Goal: Task Accomplishment & Management: Use online tool/utility

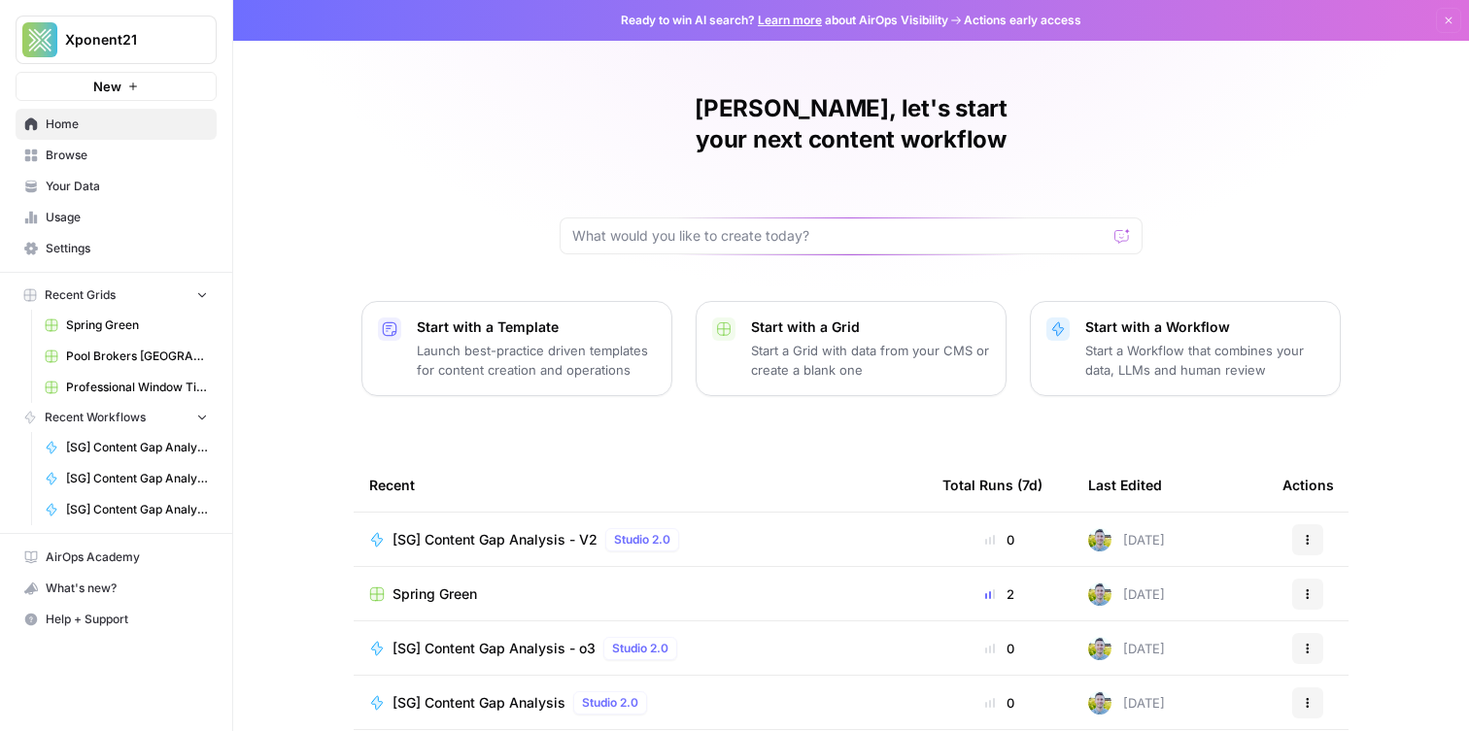
click at [78, 149] on span "Browse" at bounding box center [127, 155] width 162 height 17
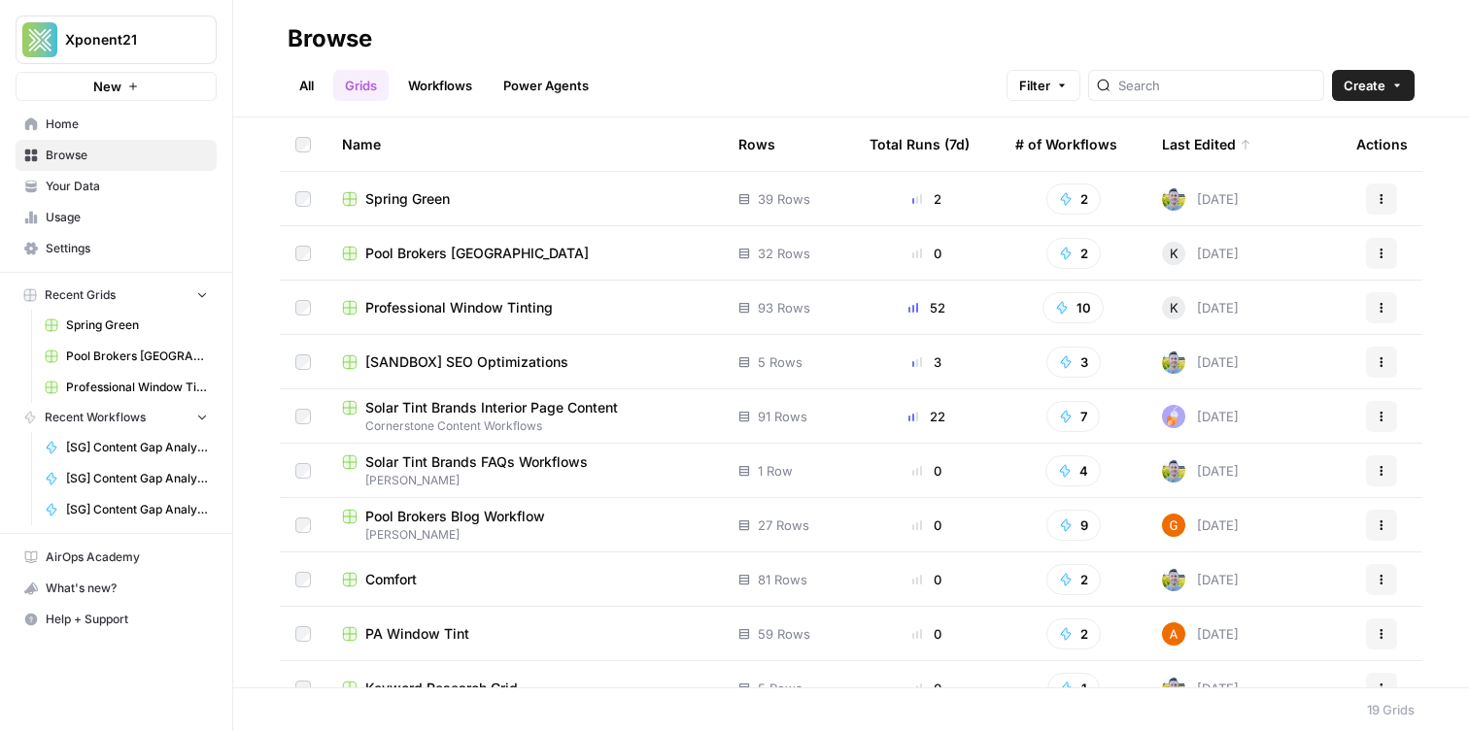
click at [125, 184] on span "Your Data" at bounding box center [127, 186] width 162 height 17
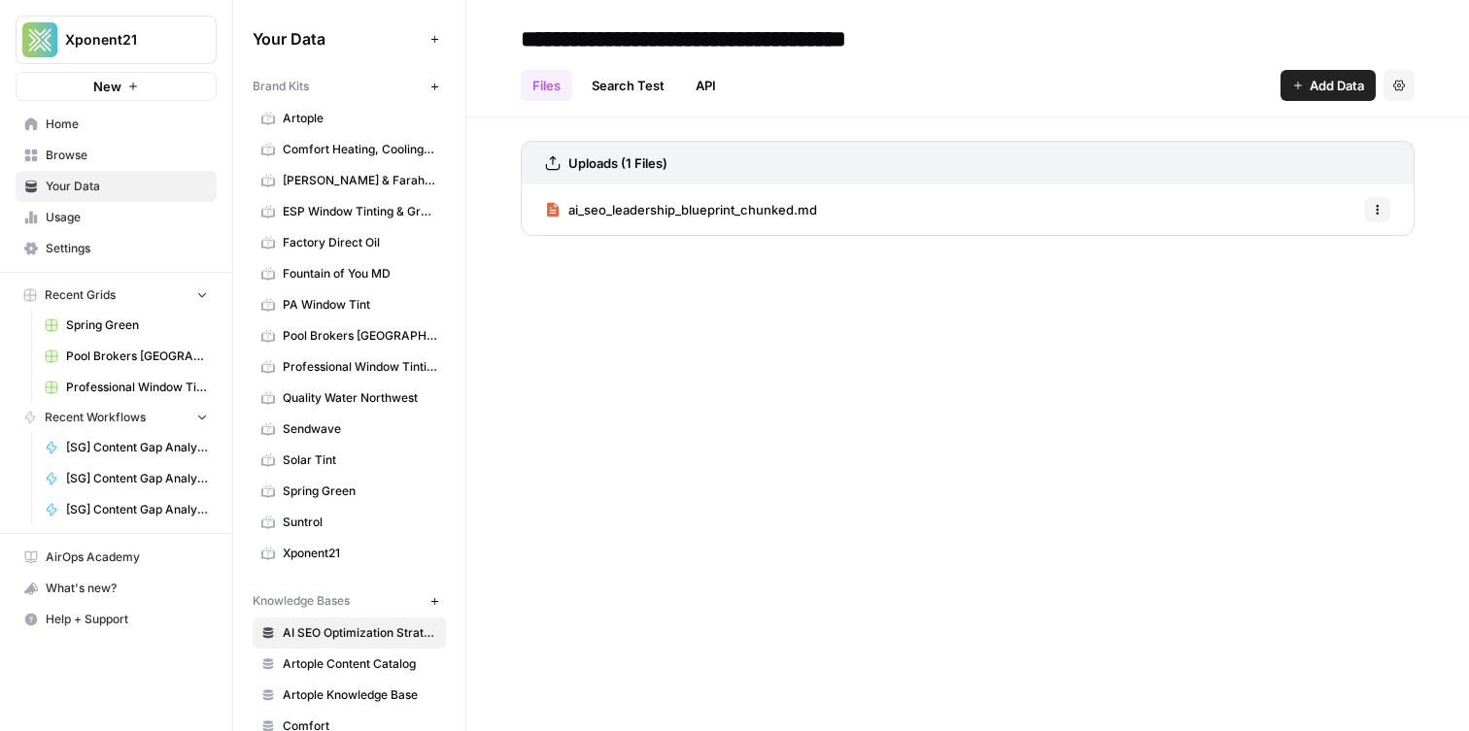
click at [372, 458] on span "Solar Tint" at bounding box center [360, 460] width 154 height 17
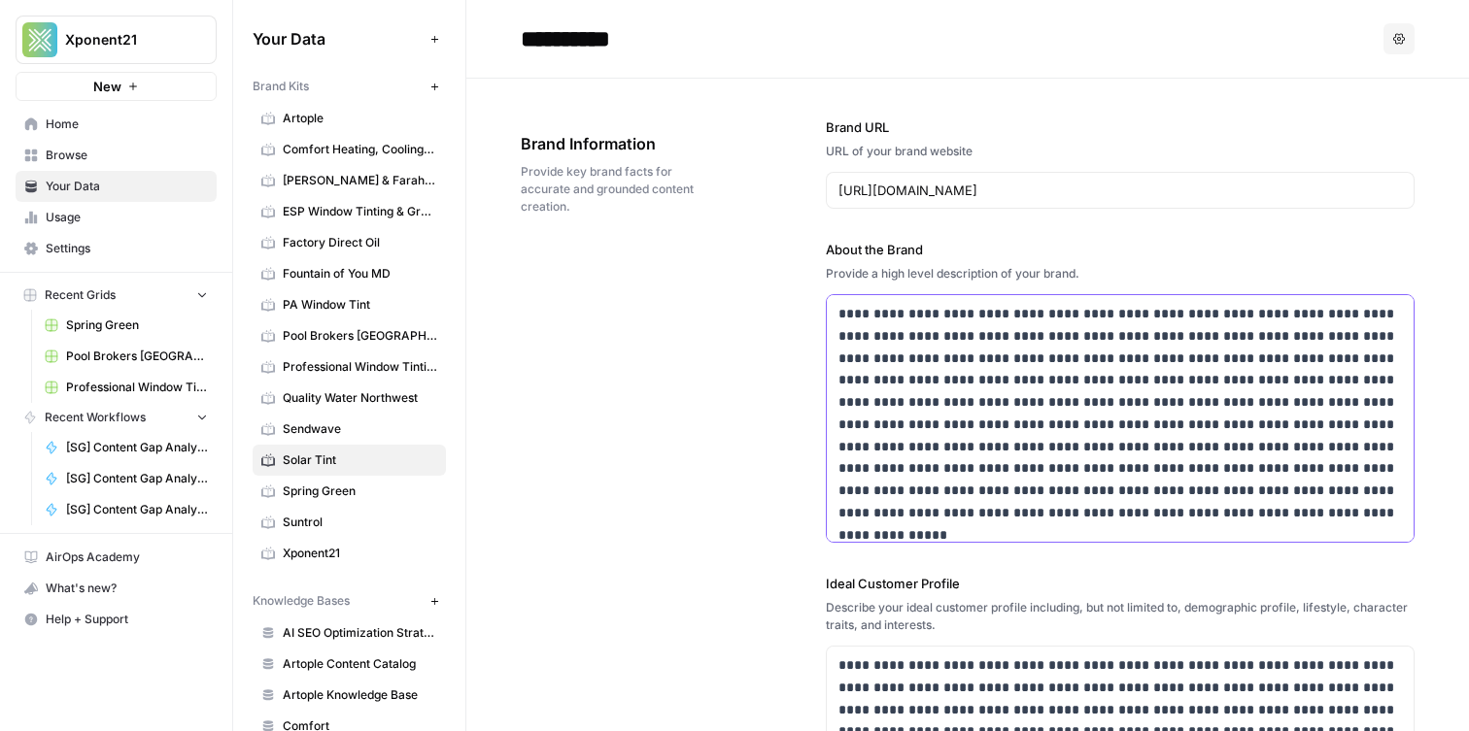
click at [962, 355] on p "**********" at bounding box center [1119, 413] width 563 height 221
copy div "**********"
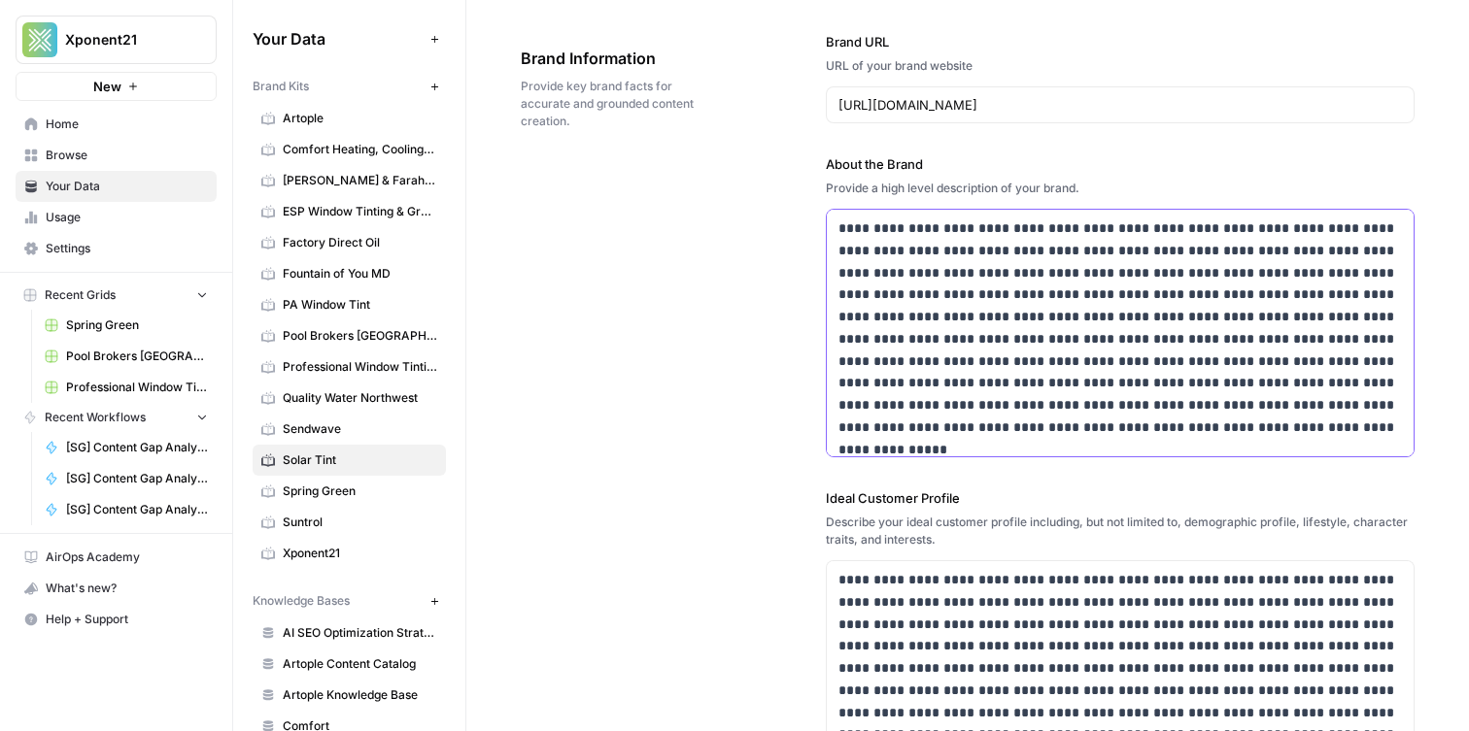
scroll to position [160, 0]
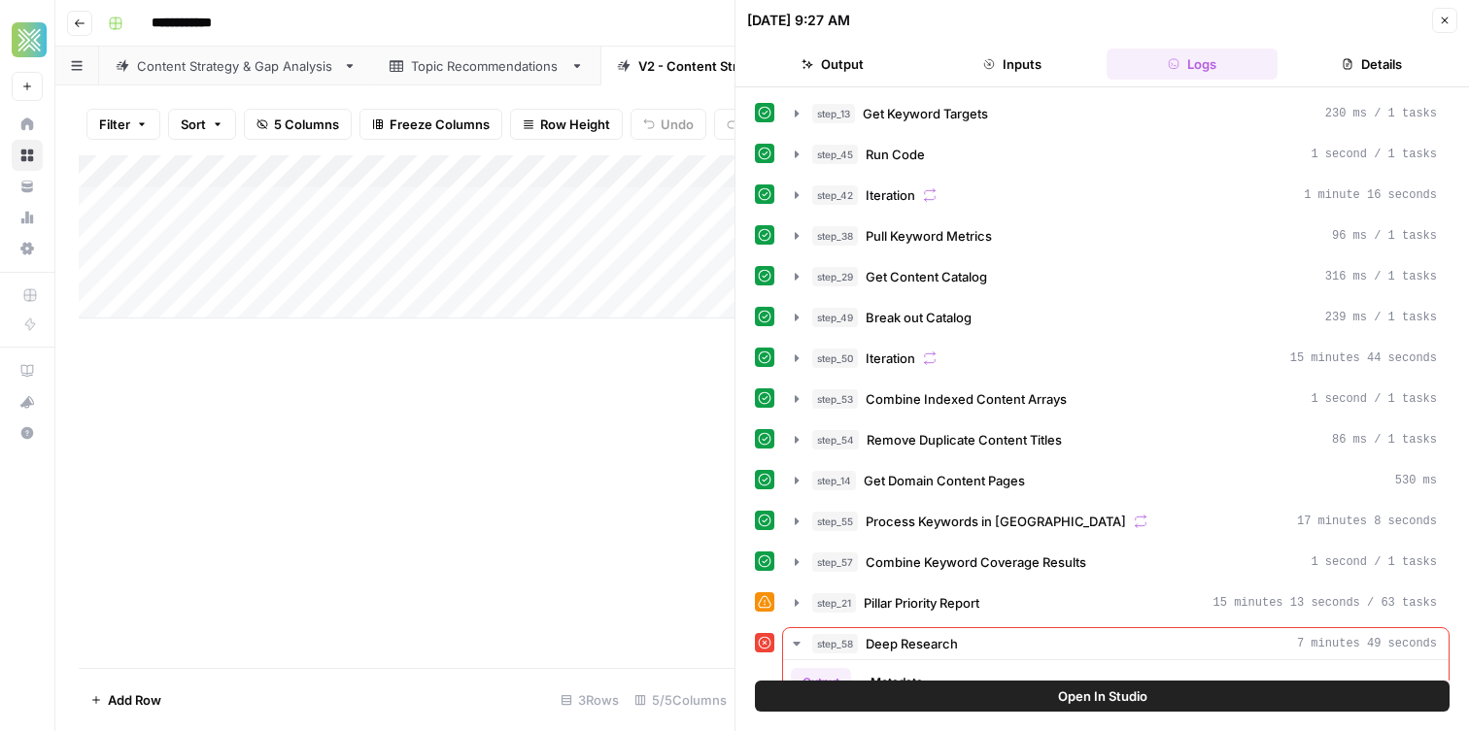
scroll to position [153, 0]
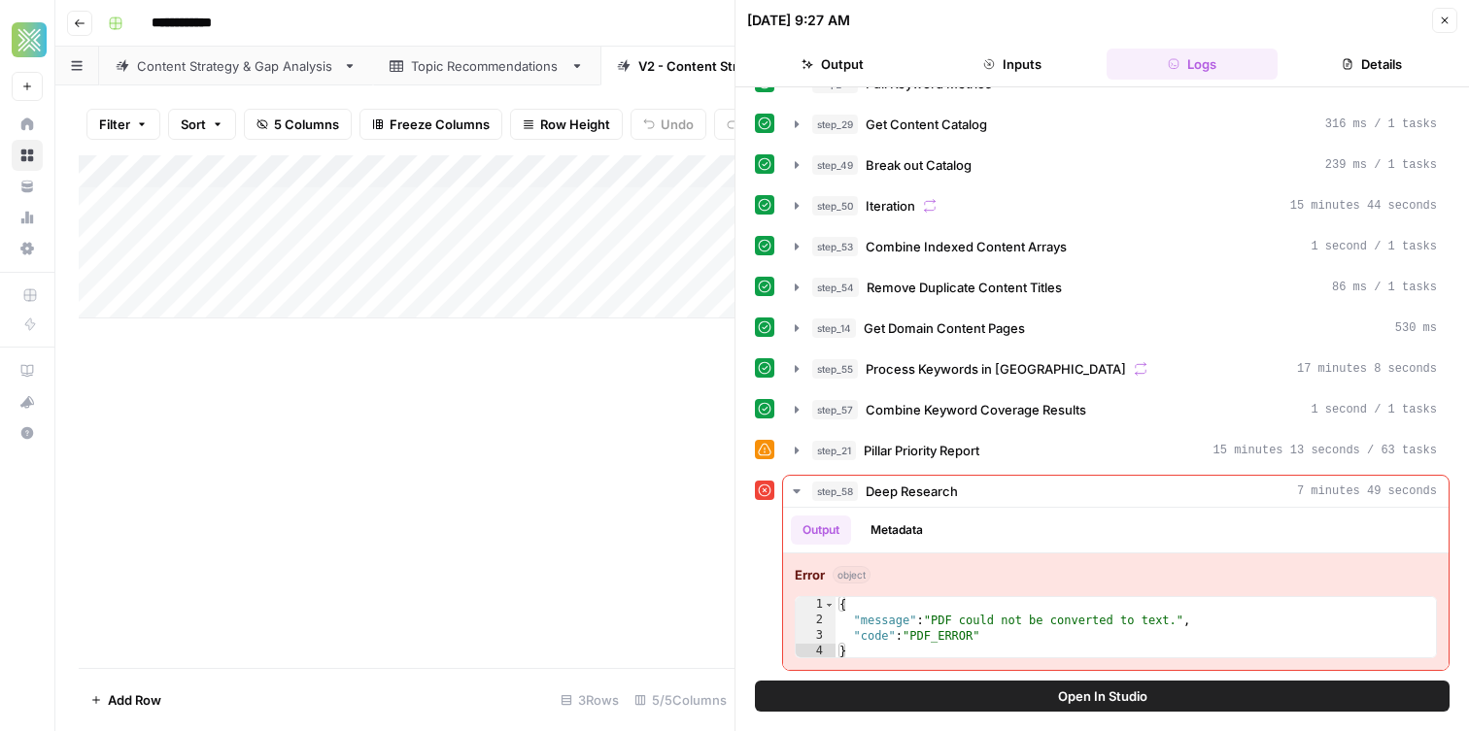
click at [341, 202] on div "Add Column" at bounding box center [407, 236] width 656 height 163
click at [440, 267] on div "Add Column" at bounding box center [407, 236] width 656 height 163
drag, startPoint x: 514, startPoint y: 424, endPoint x: 510, endPoint y: 395, distance: 29.4
click at [513, 417] on div "Add Column" at bounding box center [407, 411] width 656 height 513
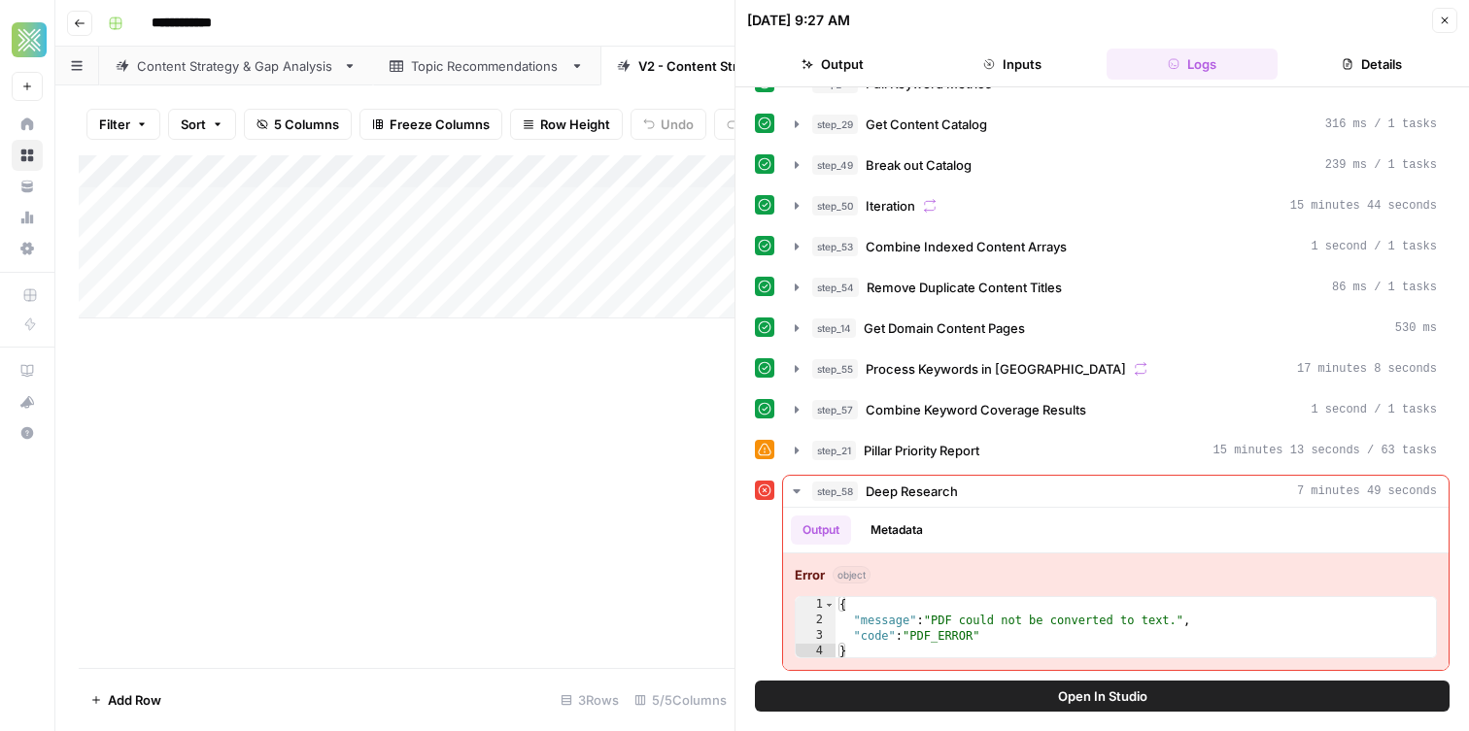
drag, startPoint x: 365, startPoint y: 436, endPoint x: 501, endPoint y: 205, distance: 268.2
click at [380, 418] on div "Add Column" at bounding box center [407, 411] width 656 height 513
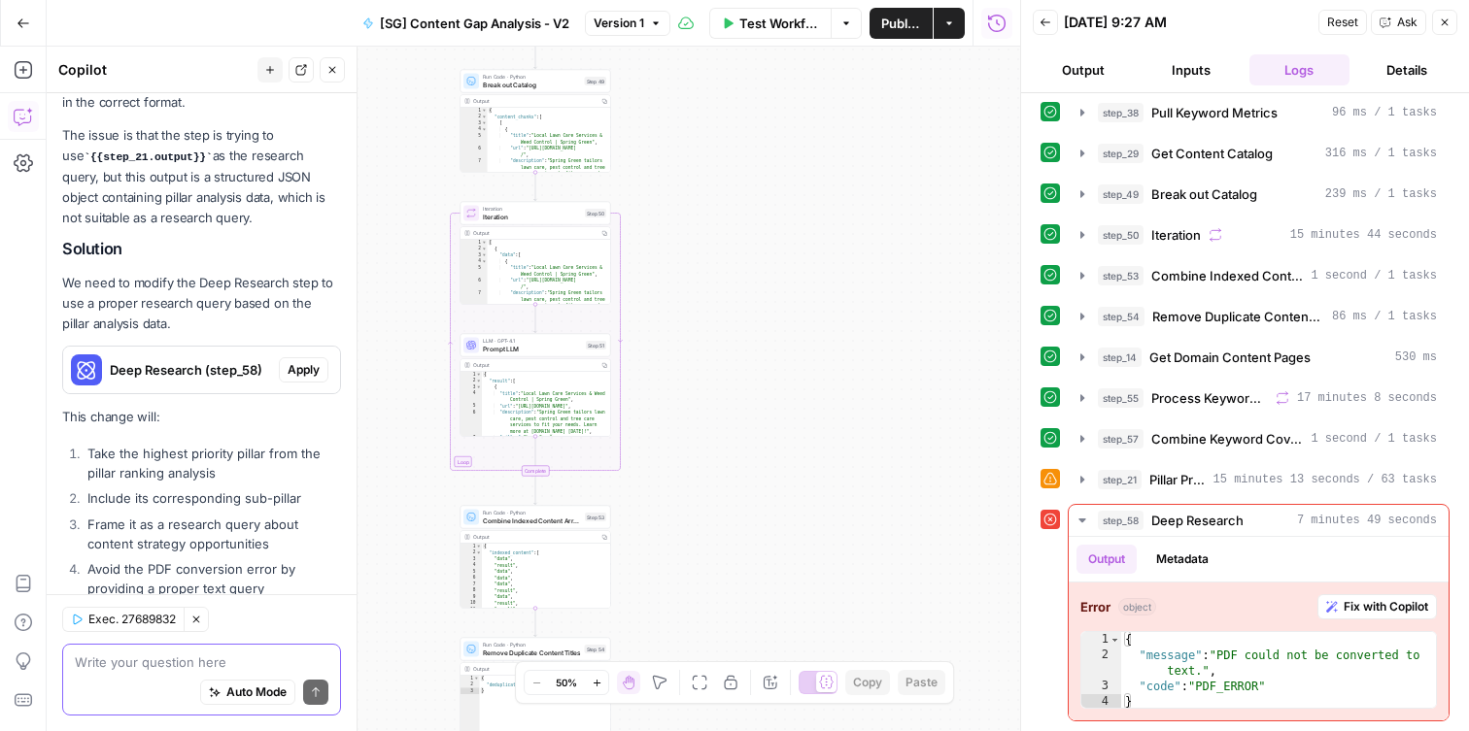
scroll to position [357, 0]
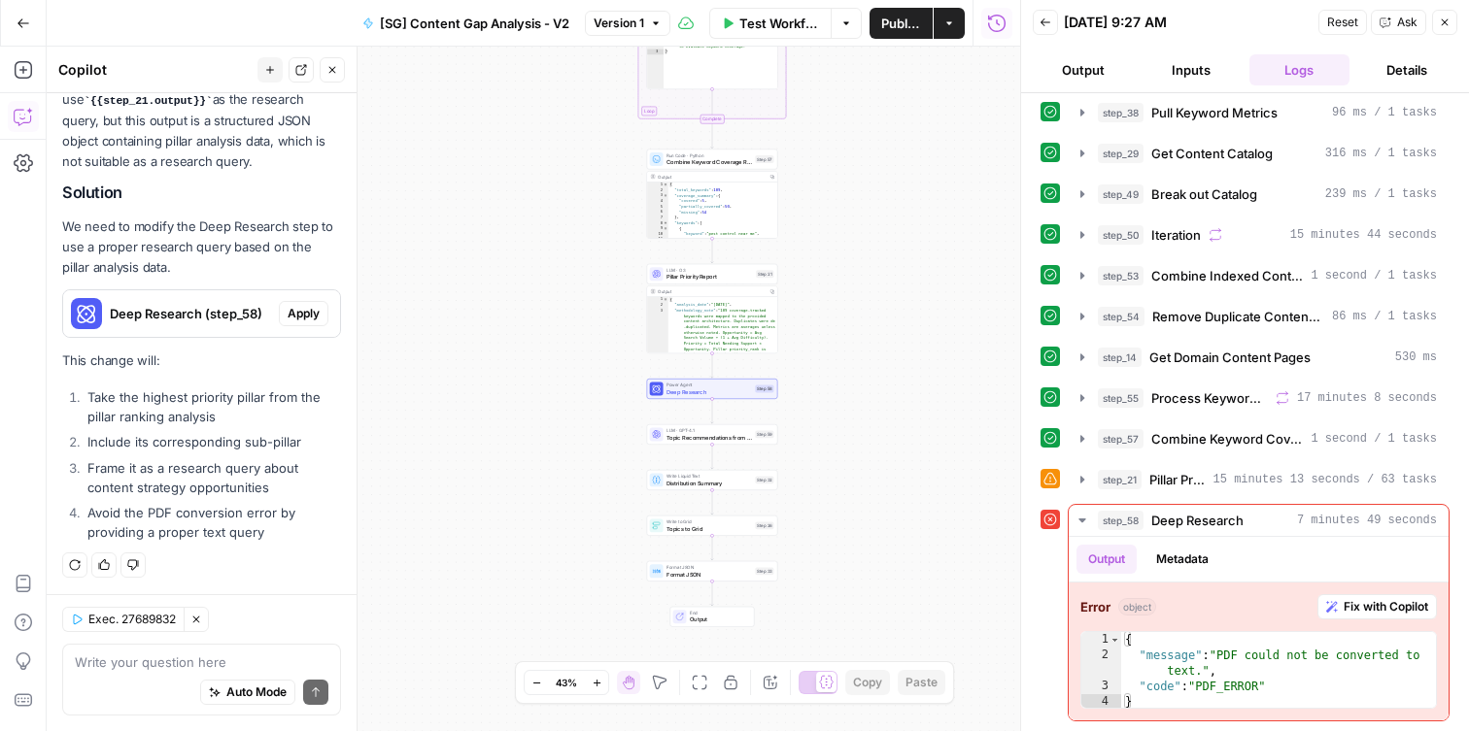
click at [176, 439] on li "Include its corresponding sub-pillar" at bounding box center [212, 441] width 258 height 19
click at [197, 410] on li "Take the highest priority pillar from the pillar ranking analysis" at bounding box center [212, 407] width 258 height 39
click at [163, 491] on li "Frame it as a research query about content strategy opportunities" at bounding box center [212, 477] width 258 height 39
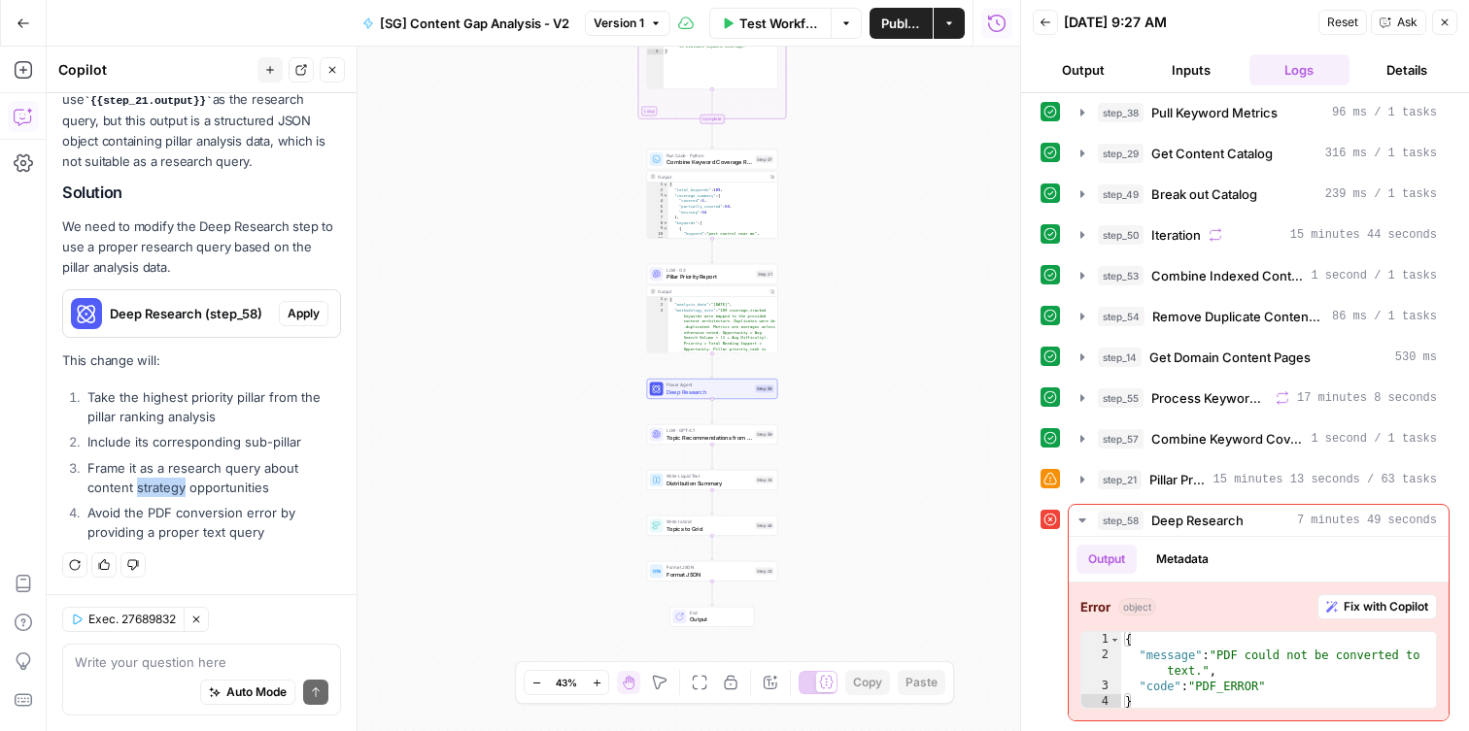
click at [161, 492] on li "Frame it as a research query about content strategy opportunities" at bounding box center [212, 477] width 258 height 39
click at [295, 310] on span "Apply" at bounding box center [304, 313] width 32 height 17
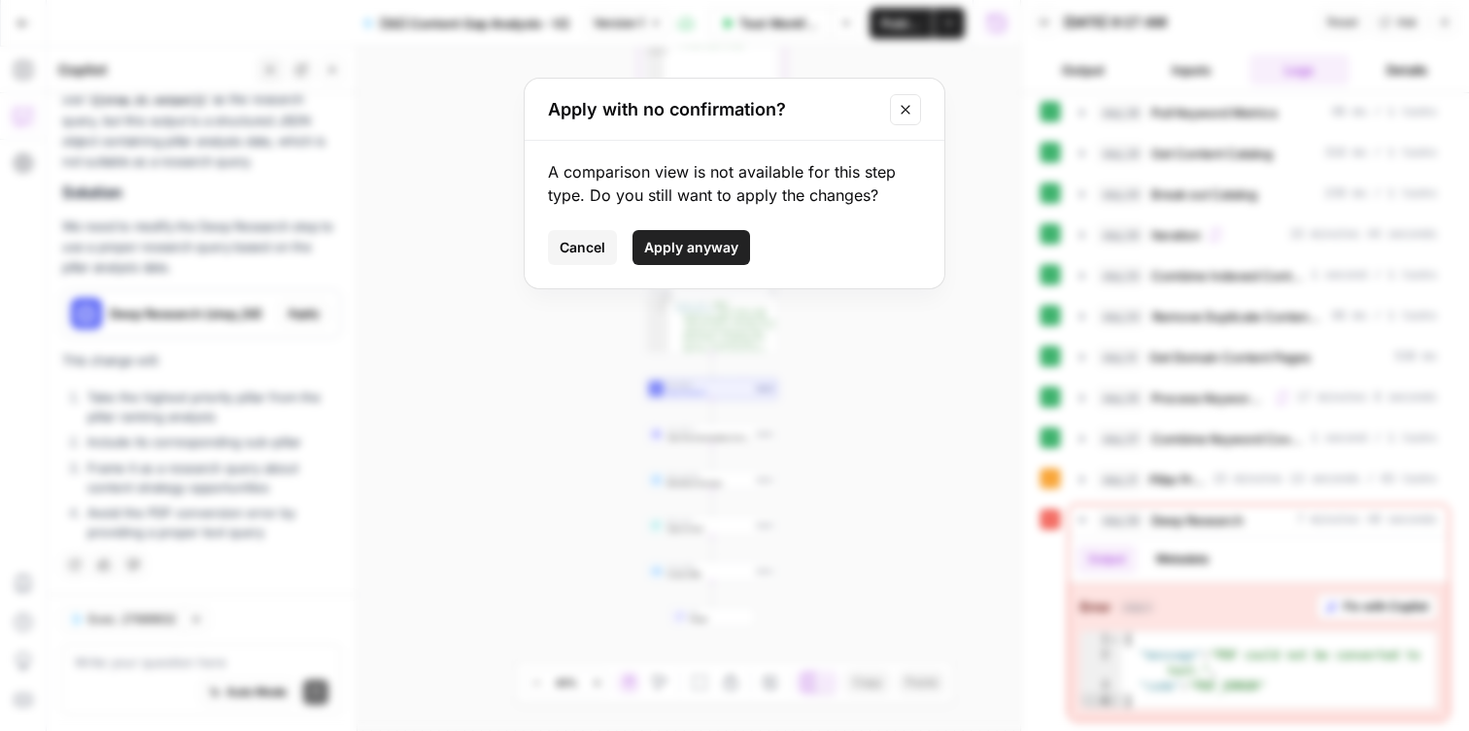
click at [676, 255] on span "Apply anyway" at bounding box center [691, 247] width 94 height 19
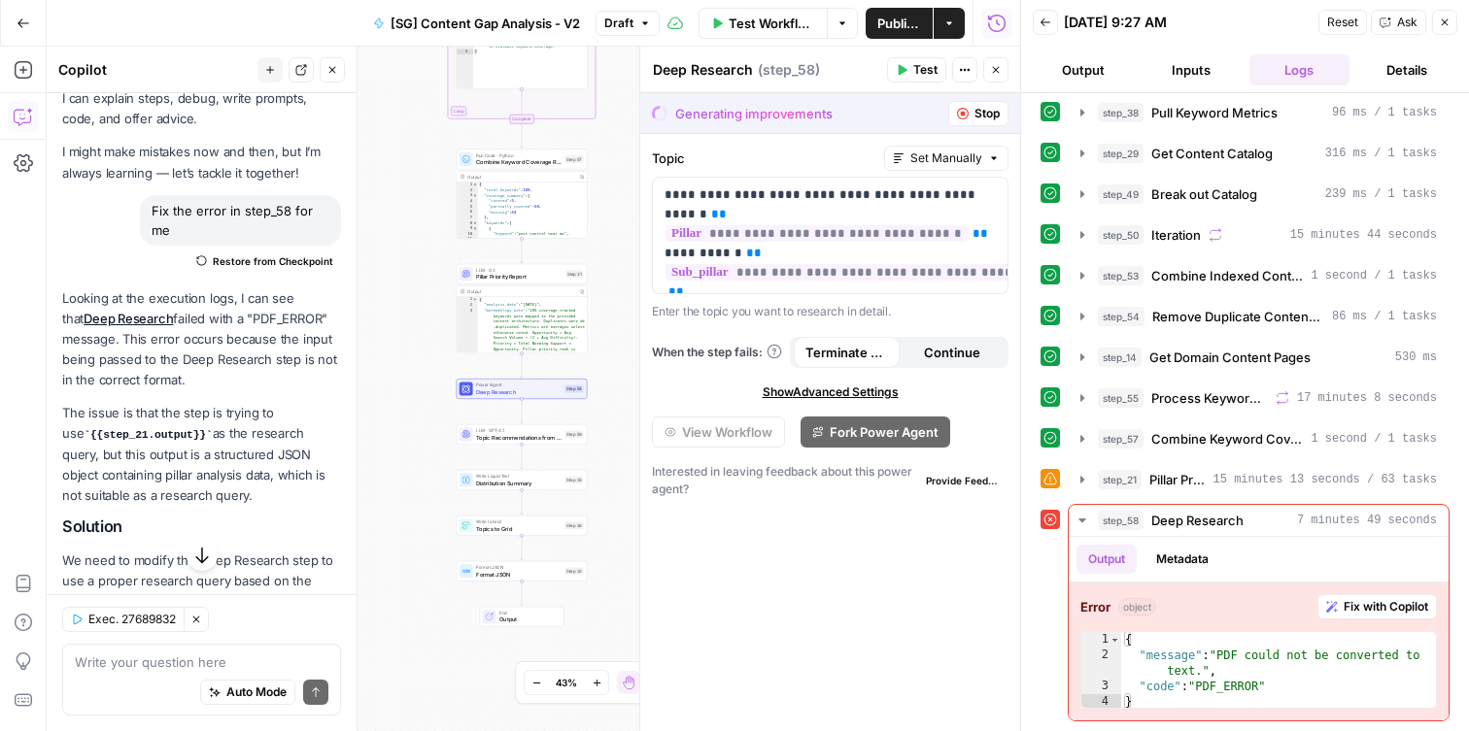
scroll to position [54, 0]
click at [981, 116] on span "Stop" at bounding box center [986, 113] width 25 height 17
click at [970, 109] on button "Stop" at bounding box center [978, 113] width 60 height 25
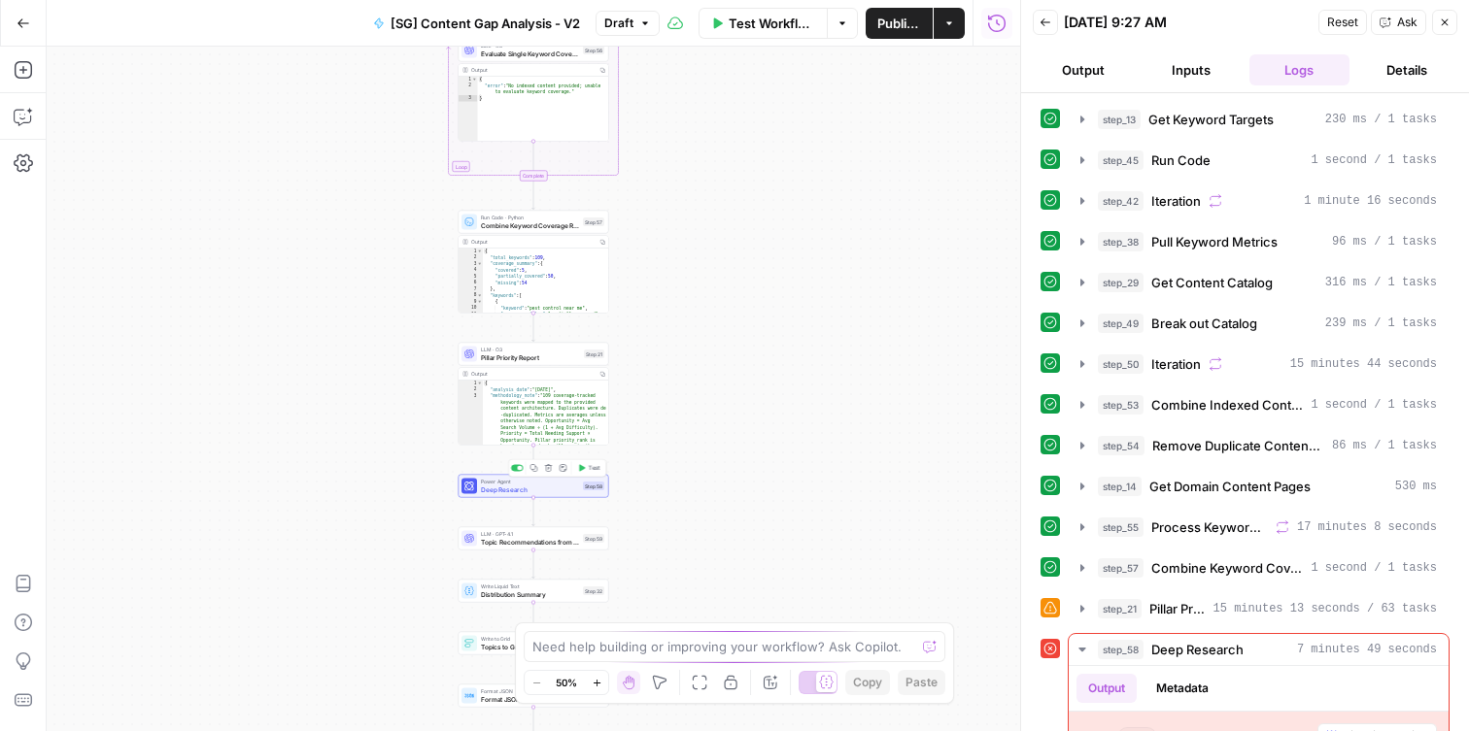
click at [495, 494] on div "Power Agent Deep Research Step 58 Copy step Delete step Add Note Test" at bounding box center [533, 486] width 151 height 23
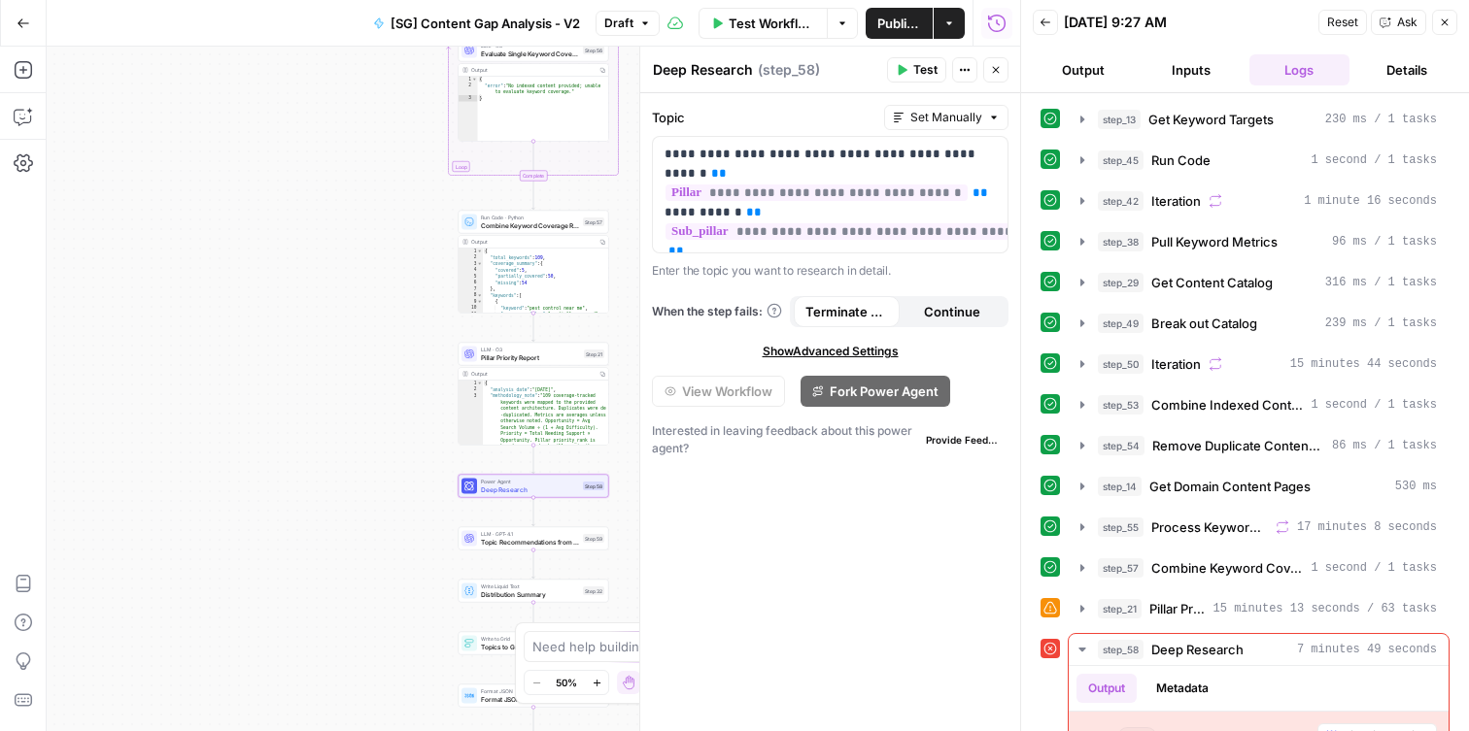
click at [912, 71] on button "Test" at bounding box center [916, 69] width 59 height 25
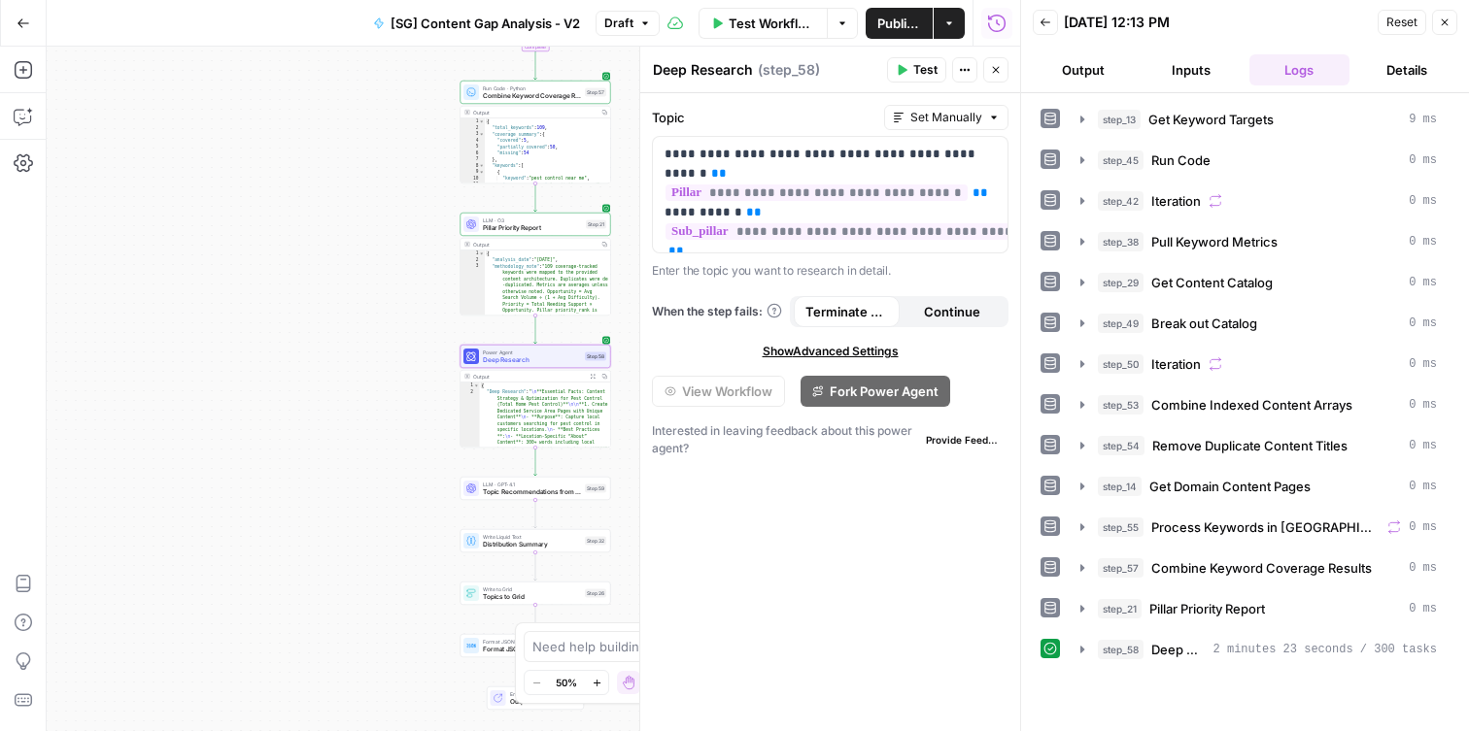
click at [912, 13] on button "Publish" at bounding box center [899, 23] width 67 height 31
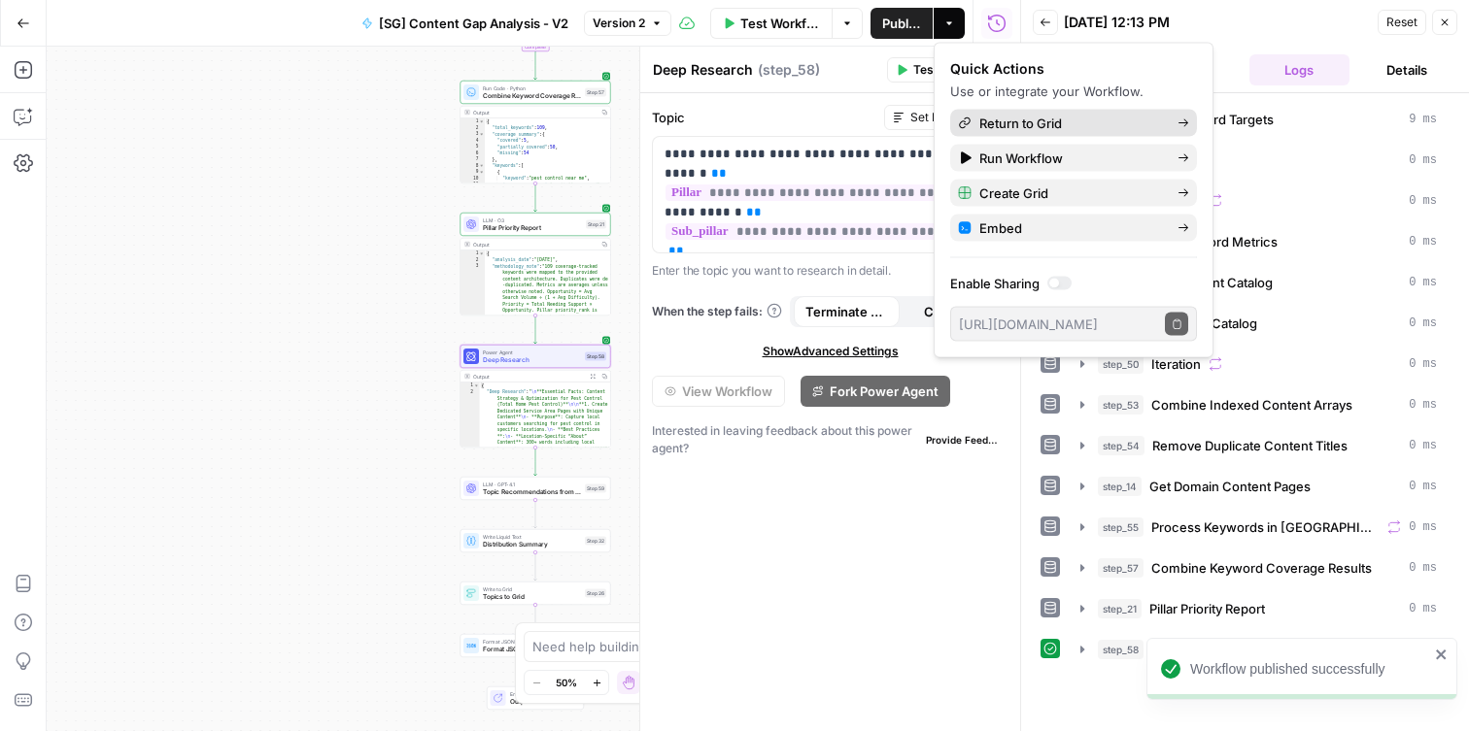
click at [1035, 123] on span "Return to Grid" at bounding box center [1070, 123] width 183 height 19
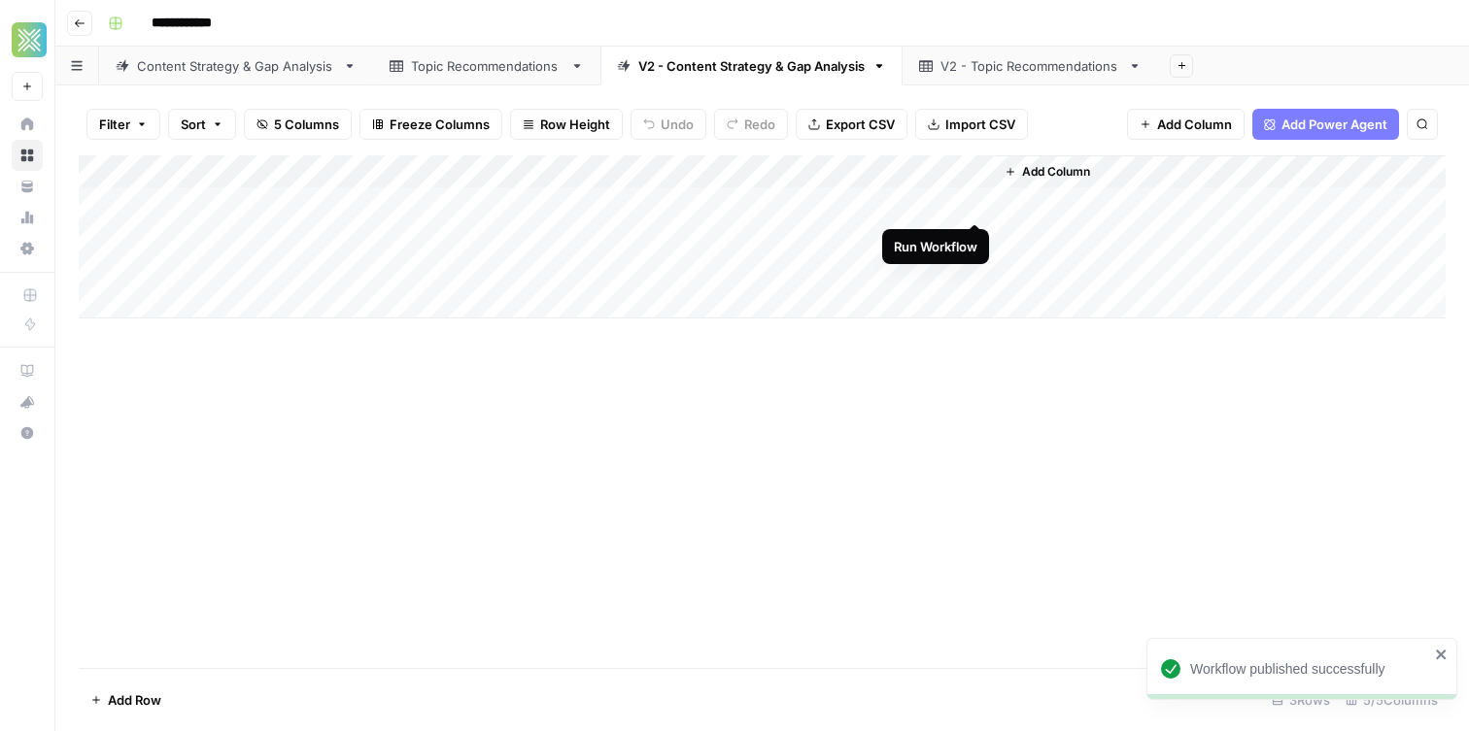
click at [972, 205] on div "Add Column" at bounding box center [762, 236] width 1367 height 163
click at [952, 201] on div "Add Column" at bounding box center [762, 236] width 1367 height 163
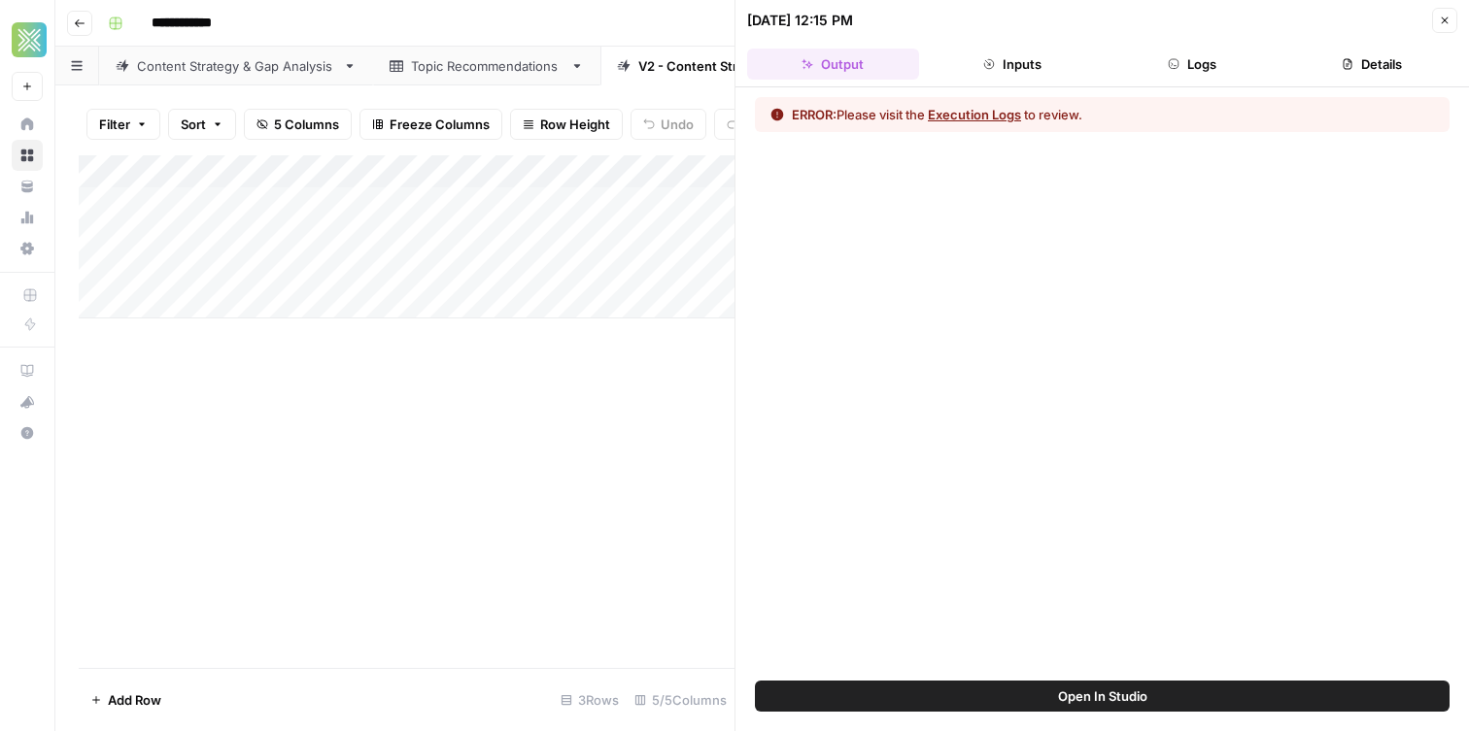
click at [1207, 60] on button "Logs" at bounding box center [1192, 64] width 172 height 31
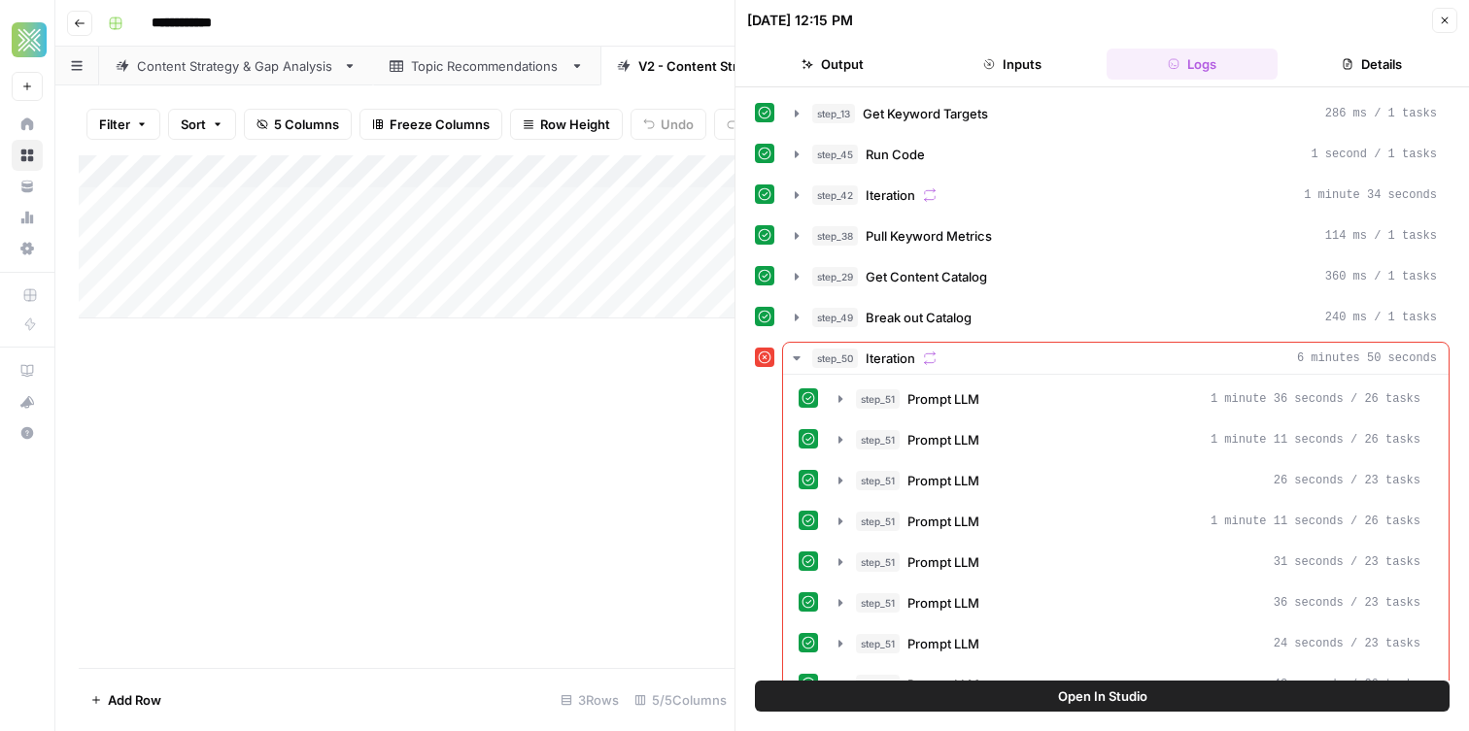
click at [1122, 692] on span "Open In Studio" at bounding box center [1102, 696] width 89 height 19
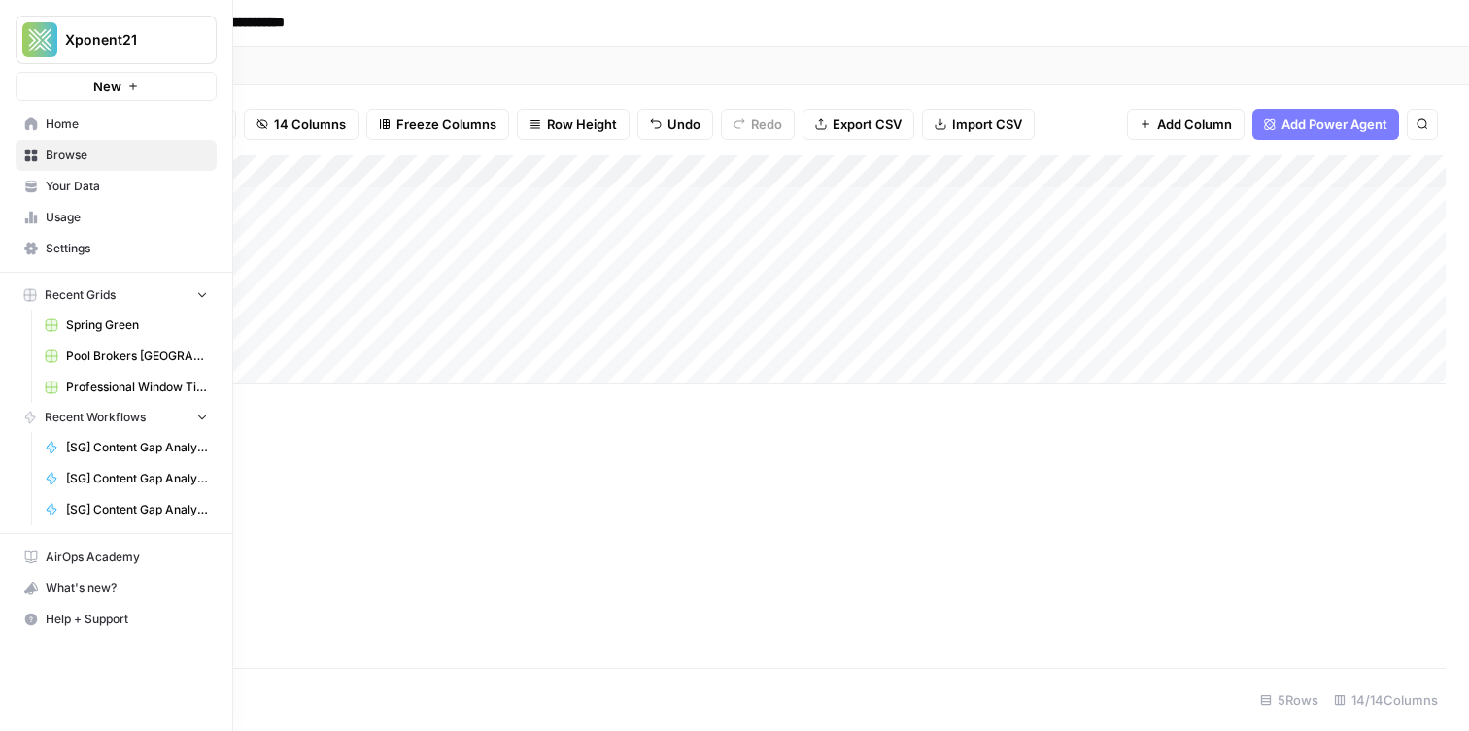
click at [65, 12] on div "Xponent21 New" at bounding box center [116, 50] width 232 height 101
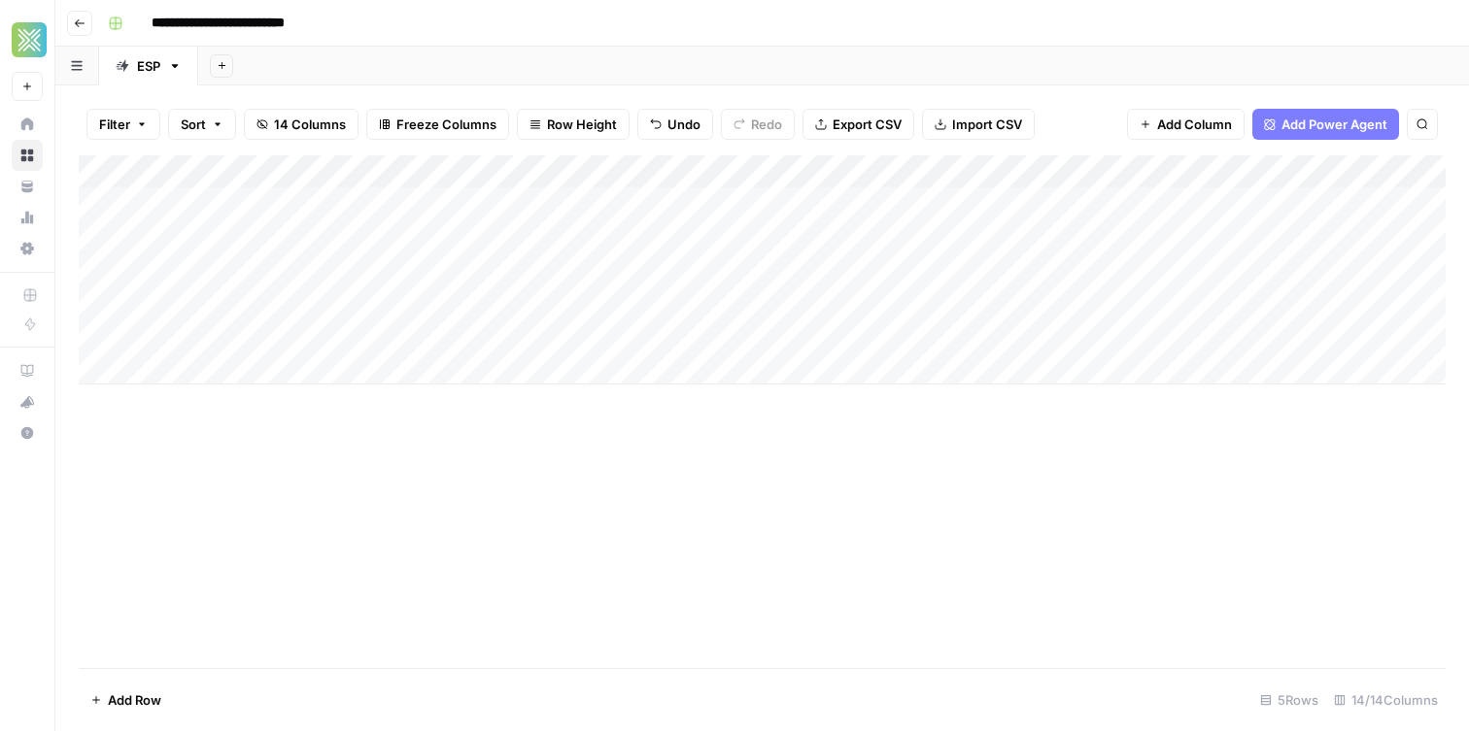
click at [83, 26] on icon "button" at bounding box center [80, 23] width 12 height 12
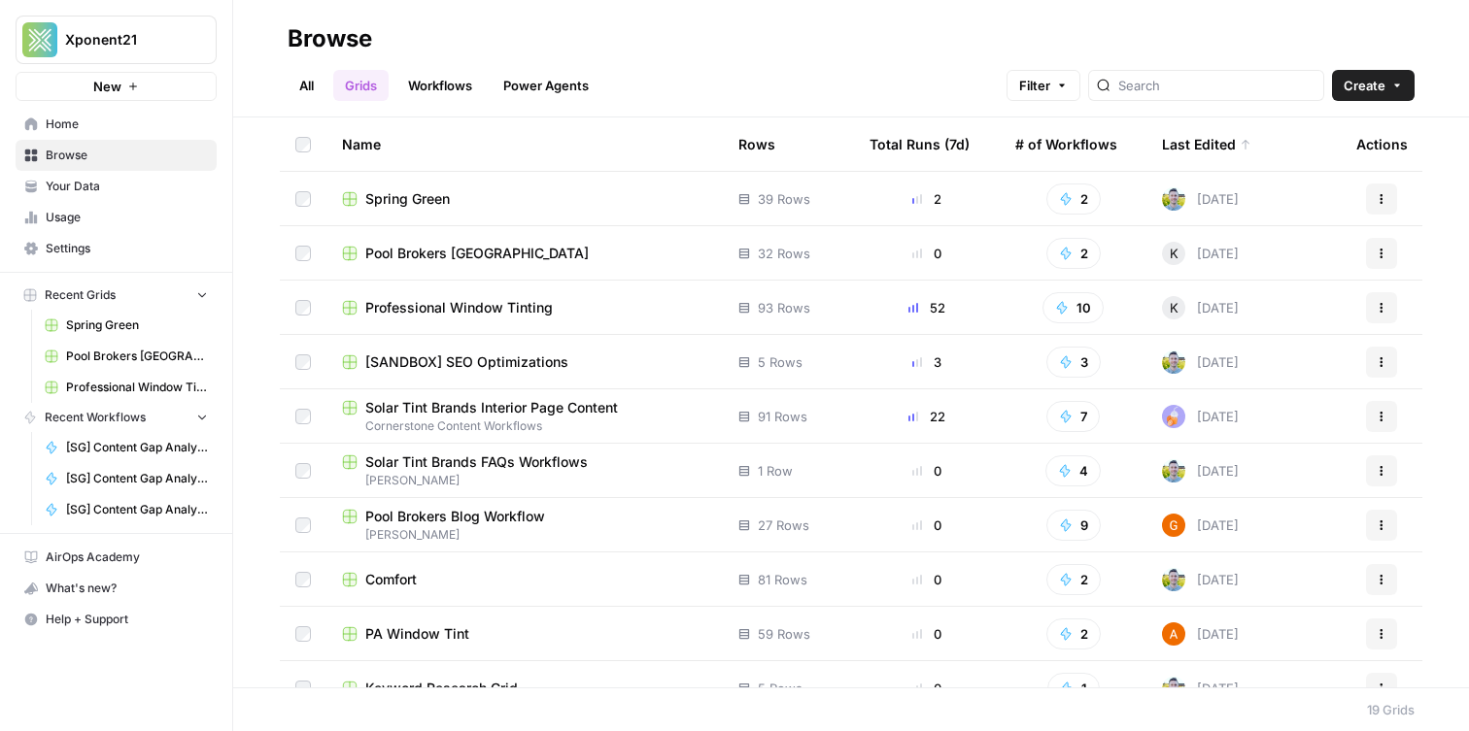
click at [434, 192] on span "Spring Green" at bounding box center [407, 198] width 85 height 19
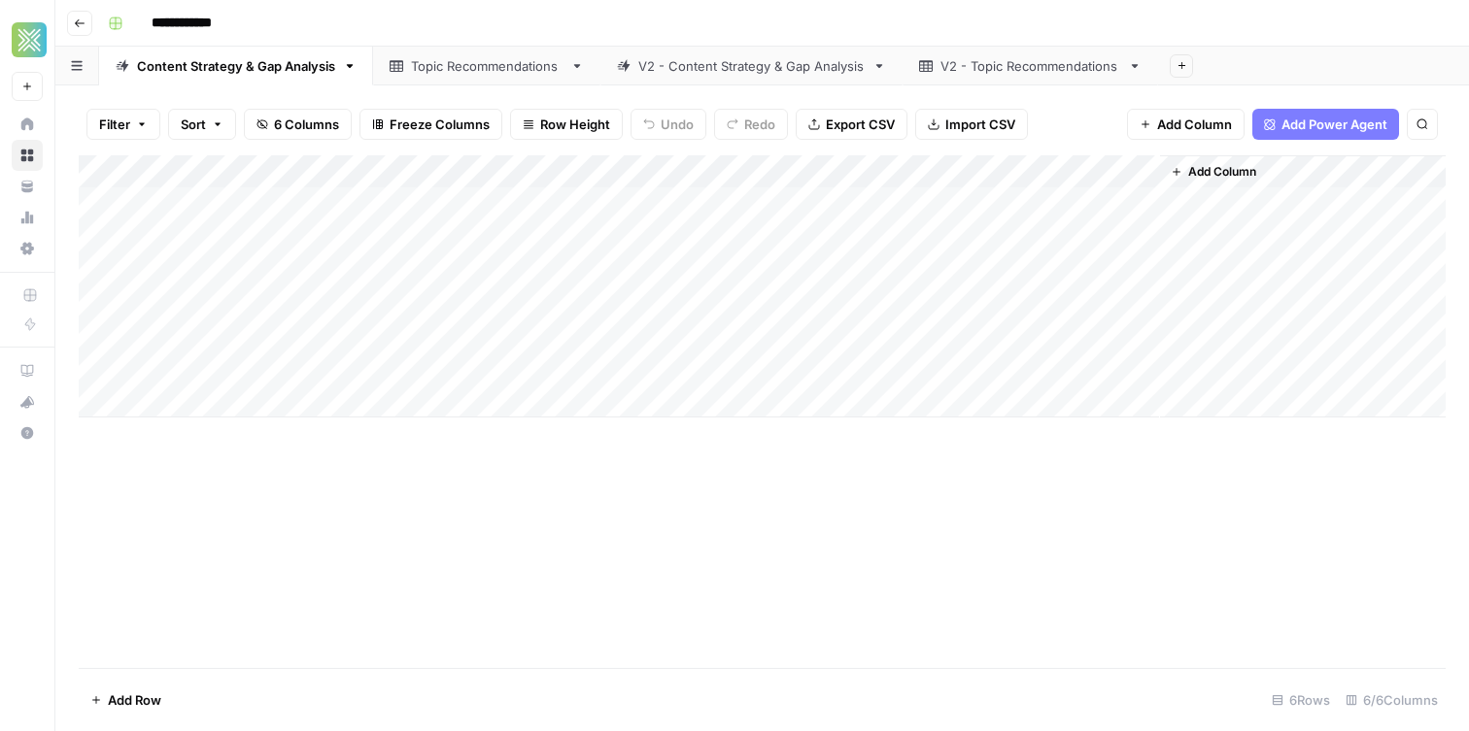
click at [420, 67] on div "Topic Recommendations" at bounding box center [487, 65] width 152 height 19
click at [248, 620] on div "Add Column" at bounding box center [762, 411] width 1367 height 513
drag, startPoint x: 287, startPoint y: 164, endPoint x: 640, endPoint y: 149, distance: 353.9
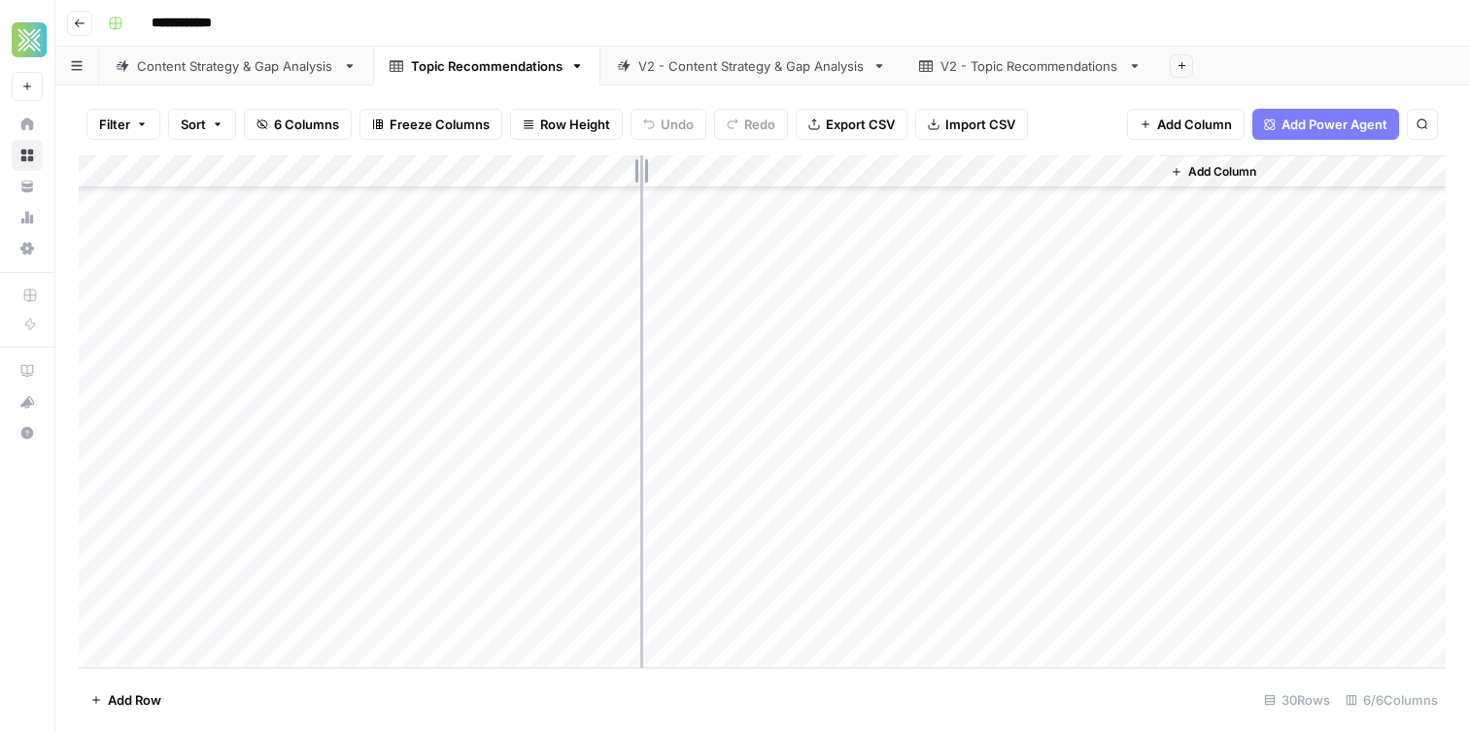
click at [640, 149] on div "Filter Sort 6 Columns Freeze Columns Row Height Undo Redo Export CSV Import CSV…" at bounding box center [761, 408] width 1413 height 646
click at [474, 445] on div "Add Column" at bounding box center [762, 411] width 1367 height 513
click at [306, 423] on div "Add Column" at bounding box center [762, 411] width 1367 height 513
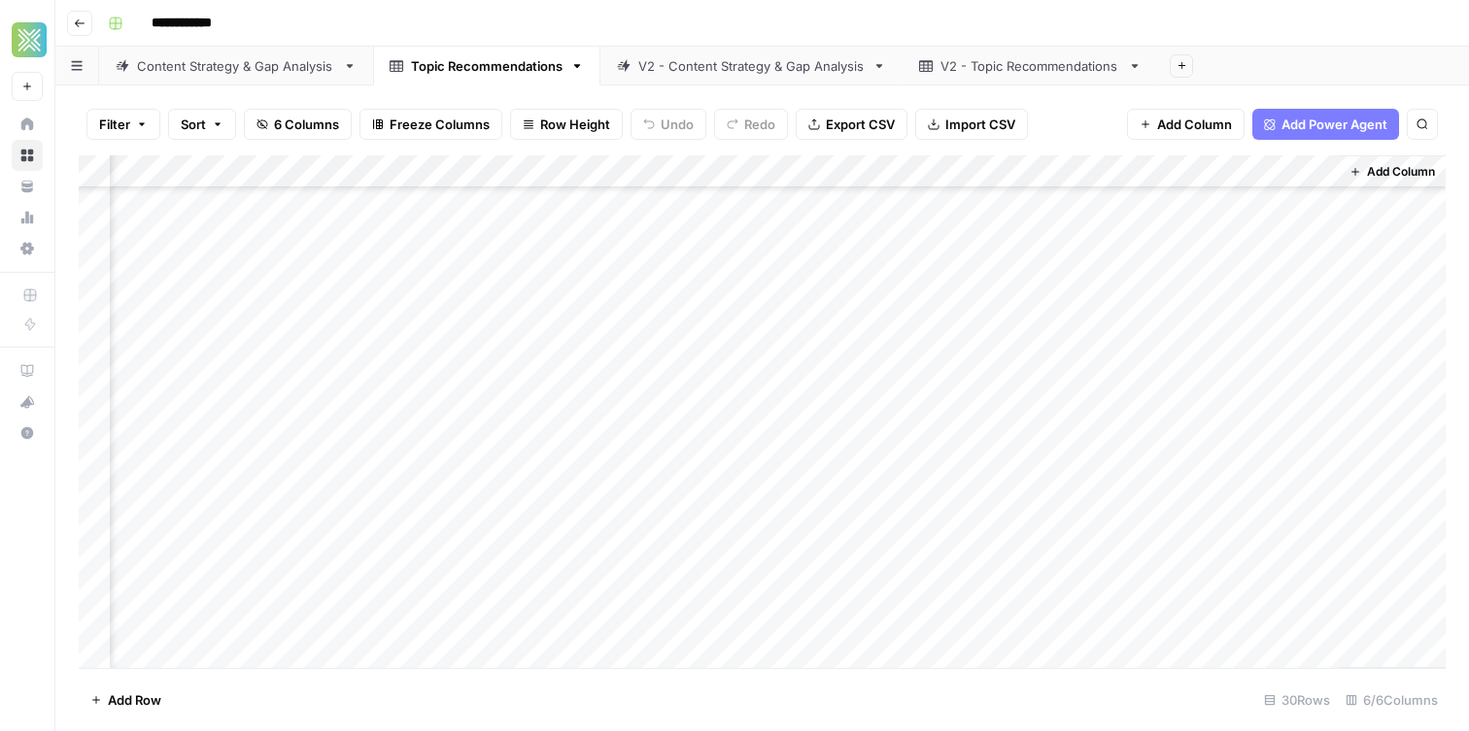
click at [1233, 420] on div "Add Column" at bounding box center [762, 411] width 1367 height 513
click at [1236, 368] on div "Add Column" at bounding box center [762, 411] width 1367 height 513
drag, startPoint x: 1226, startPoint y: 255, endPoint x: 1208, endPoint y: 631, distance: 377.3
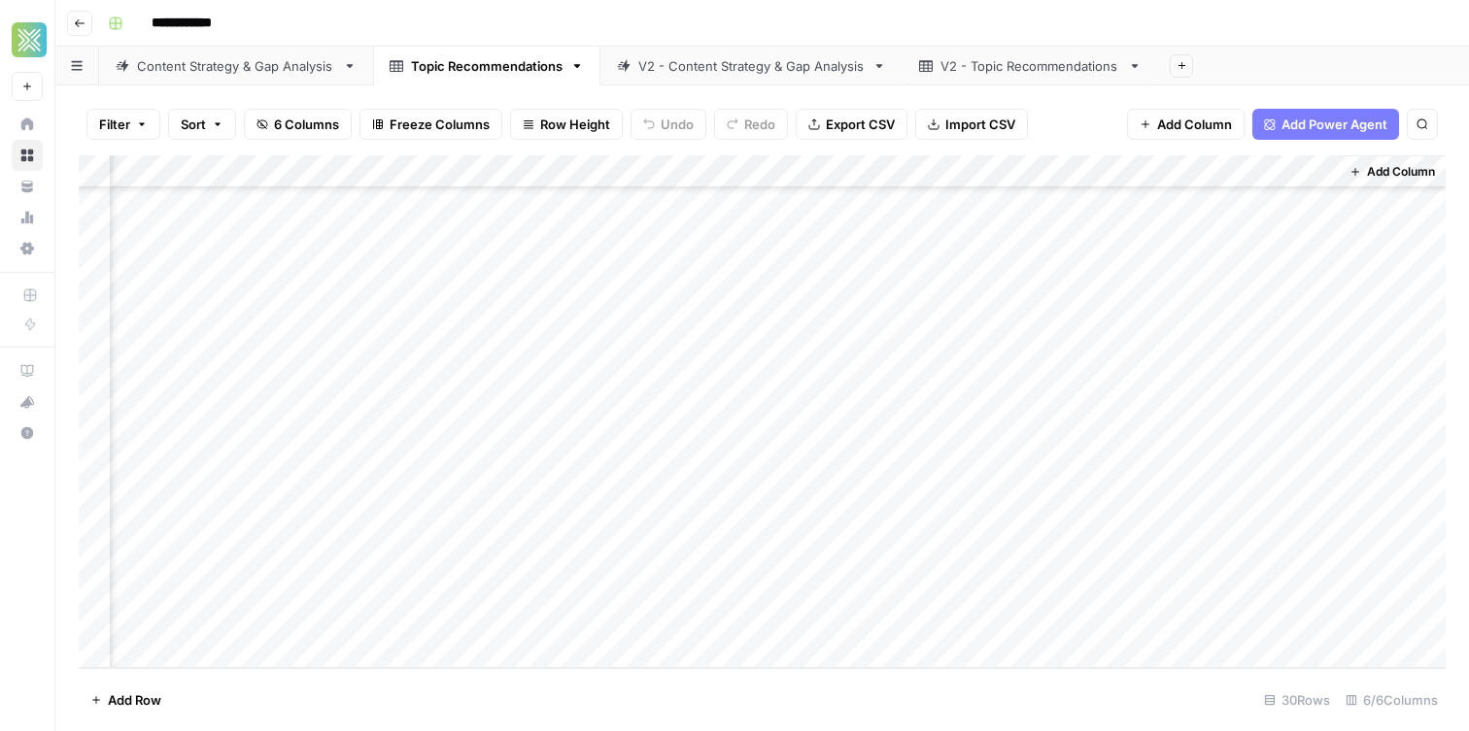
click at [1208, 631] on div "Add Column" at bounding box center [762, 411] width 1367 height 513
click at [1189, 440] on div "Add Column" at bounding box center [762, 411] width 1367 height 513
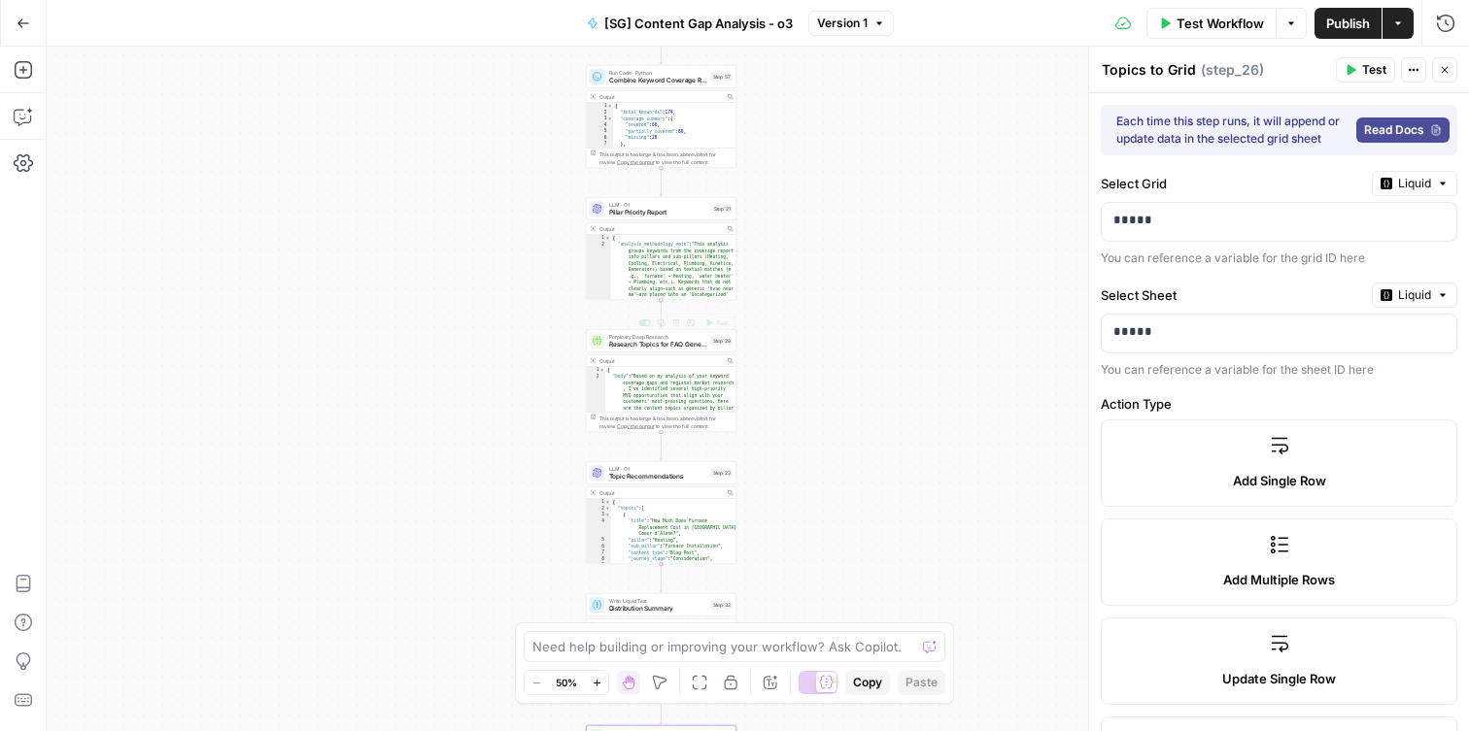
click at [627, 344] on span "Research Topics for FAQ Generation" at bounding box center [658, 345] width 98 height 10
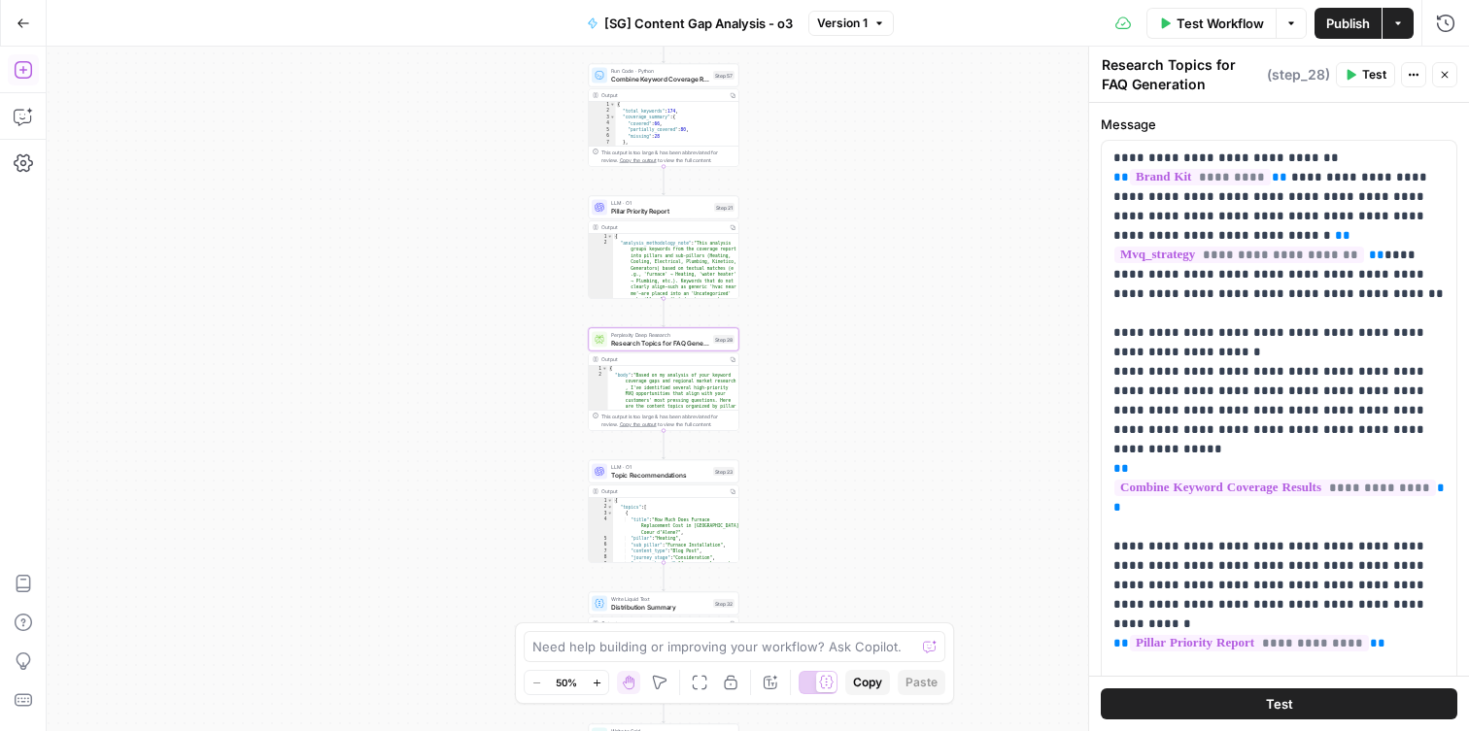
click at [17, 72] on icon "button" at bounding box center [23, 69] width 19 height 19
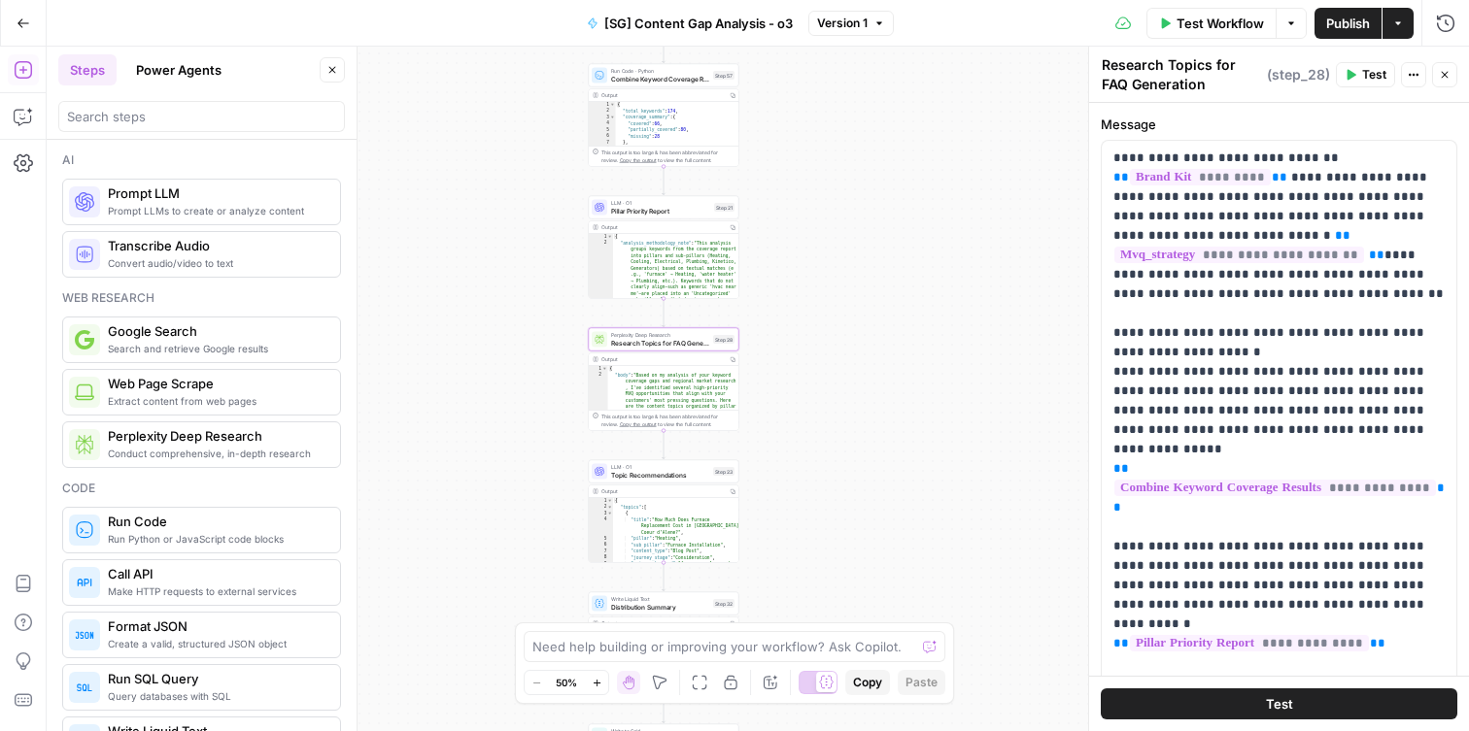
click at [138, 70] on button "Power Agents" at bounding box center [178, 69] width 109 height 31
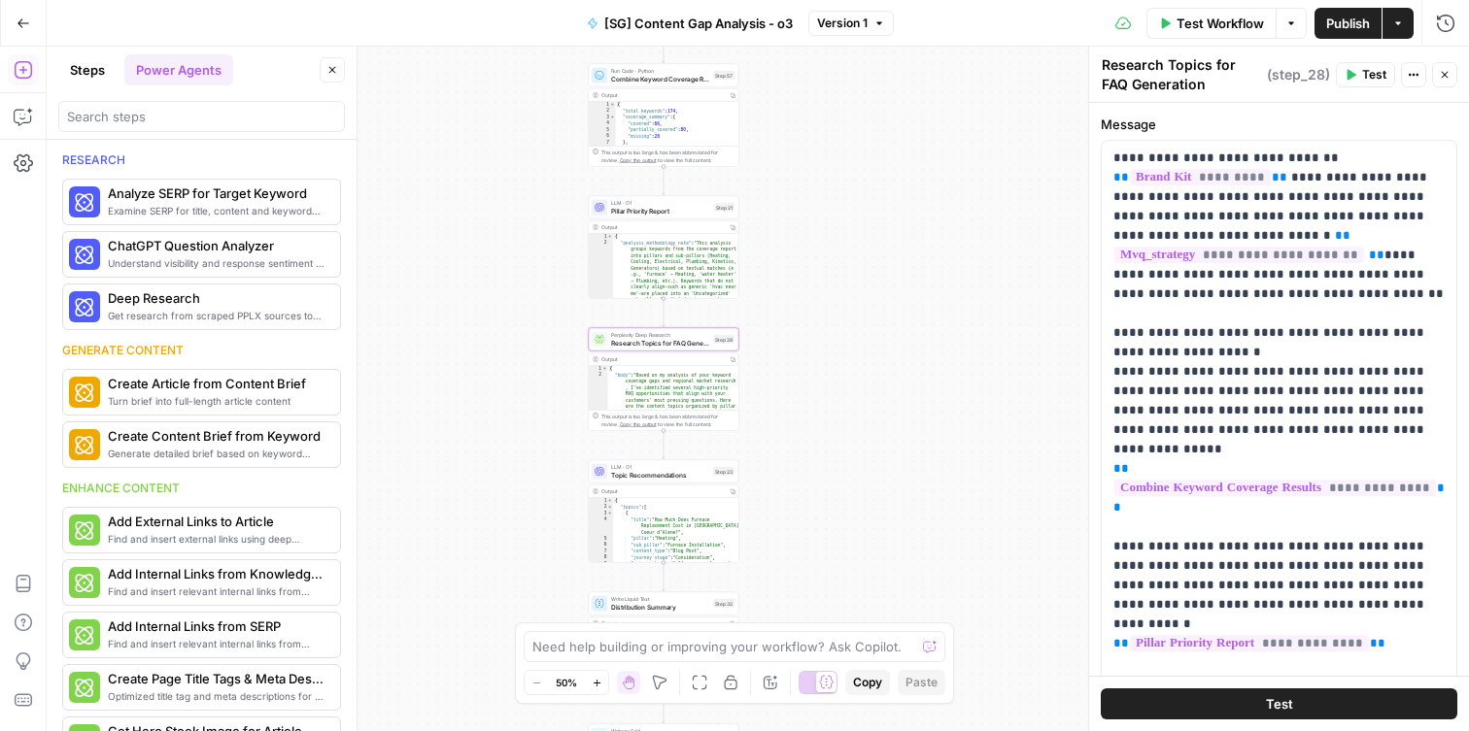
scroll to position [7, 0]
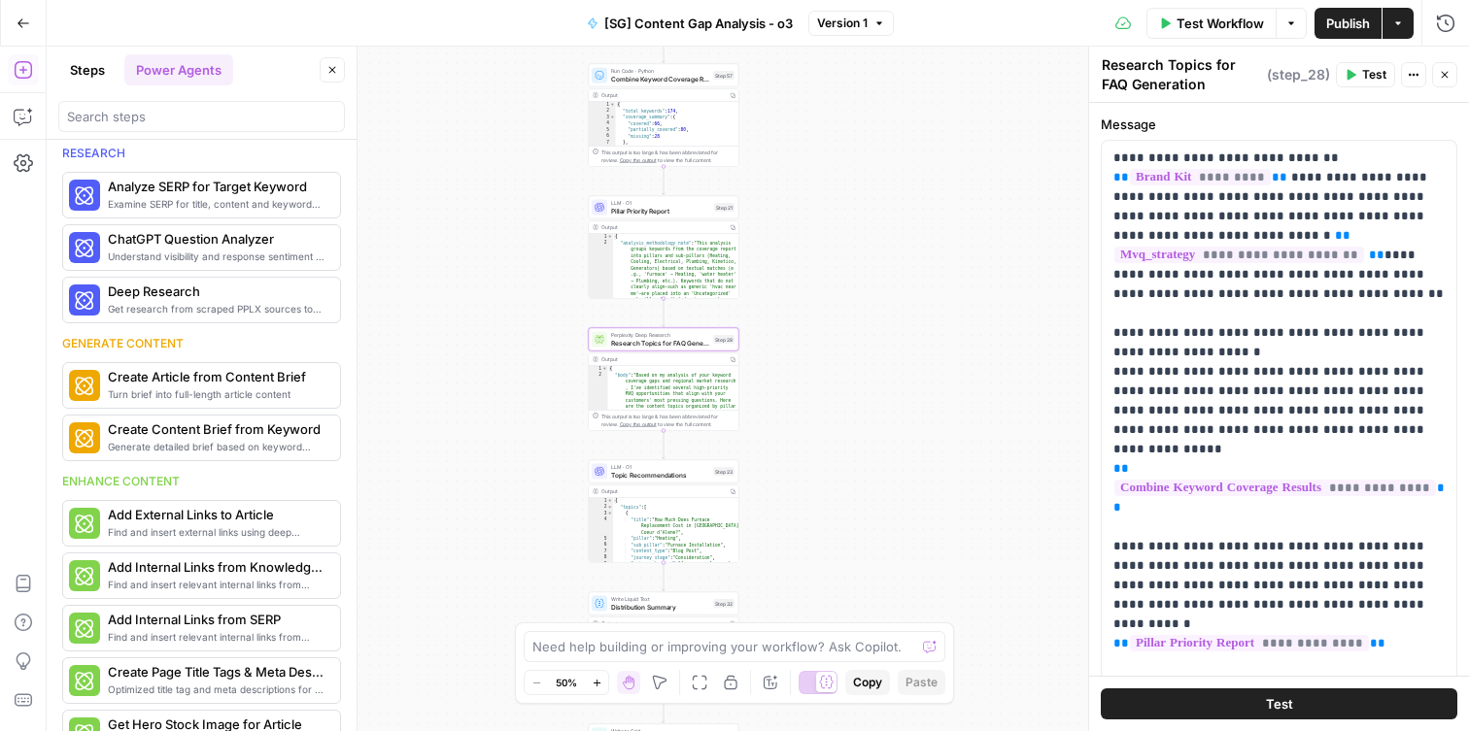
click at [92, 77] on button "Steps" at bounding box center [87, 69] width 58 height 31
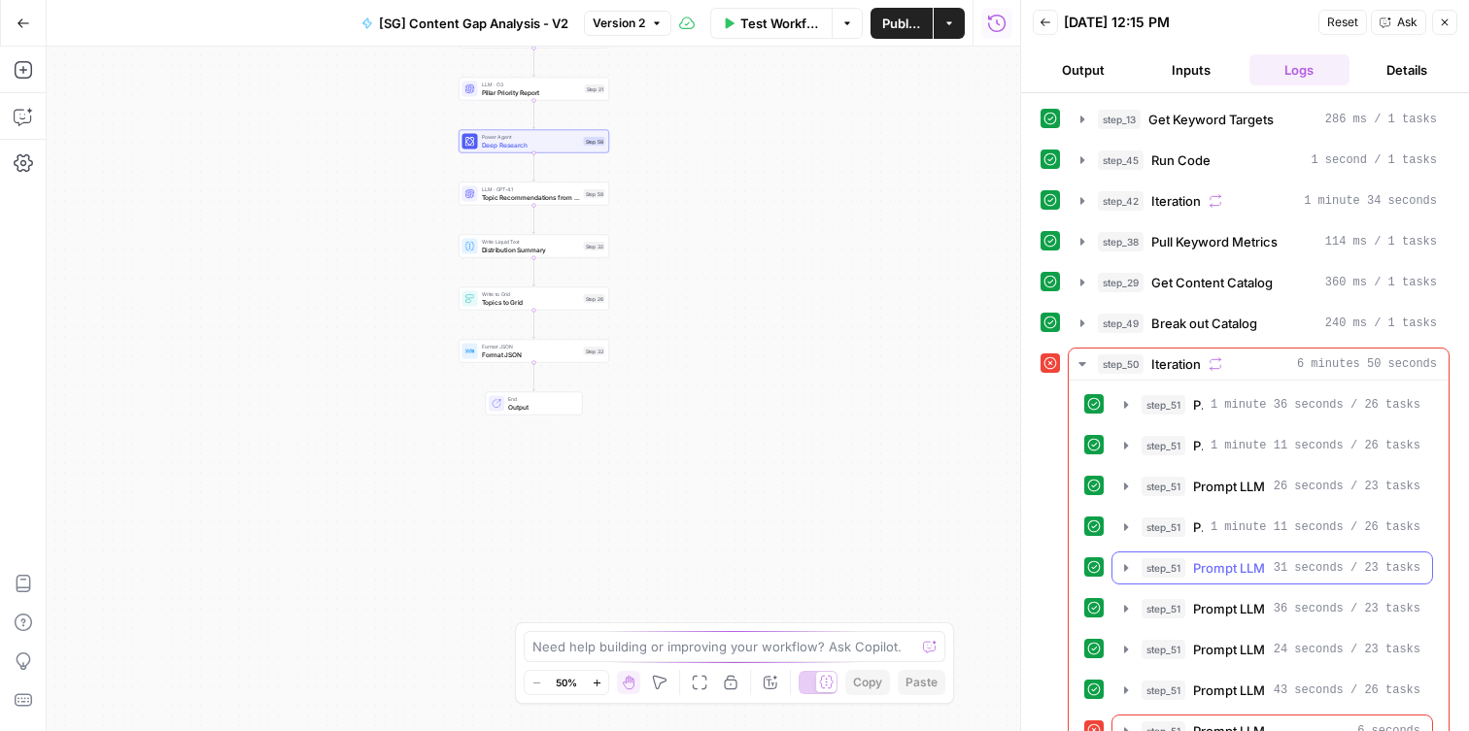
scroll to position [35, 0]
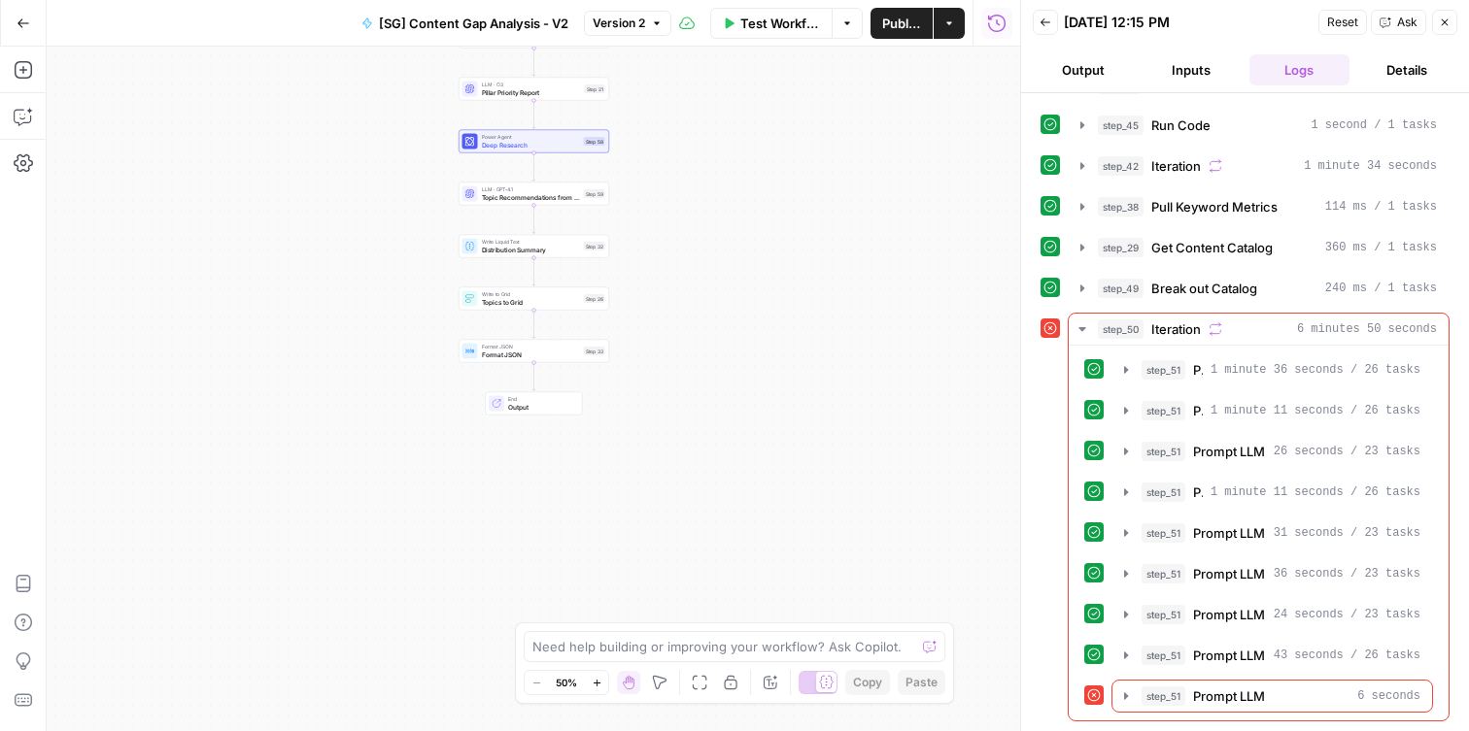
click at [1085, 51] on header "Back 08/18/25 at 12:15 PM Reset Ask Close Output Inputs Logs Details" at bounding box center [1245, 46] width 448 height 93
click at [1085, 57] on button "Output" at bounding box center [1083, 69] width 100 height 31
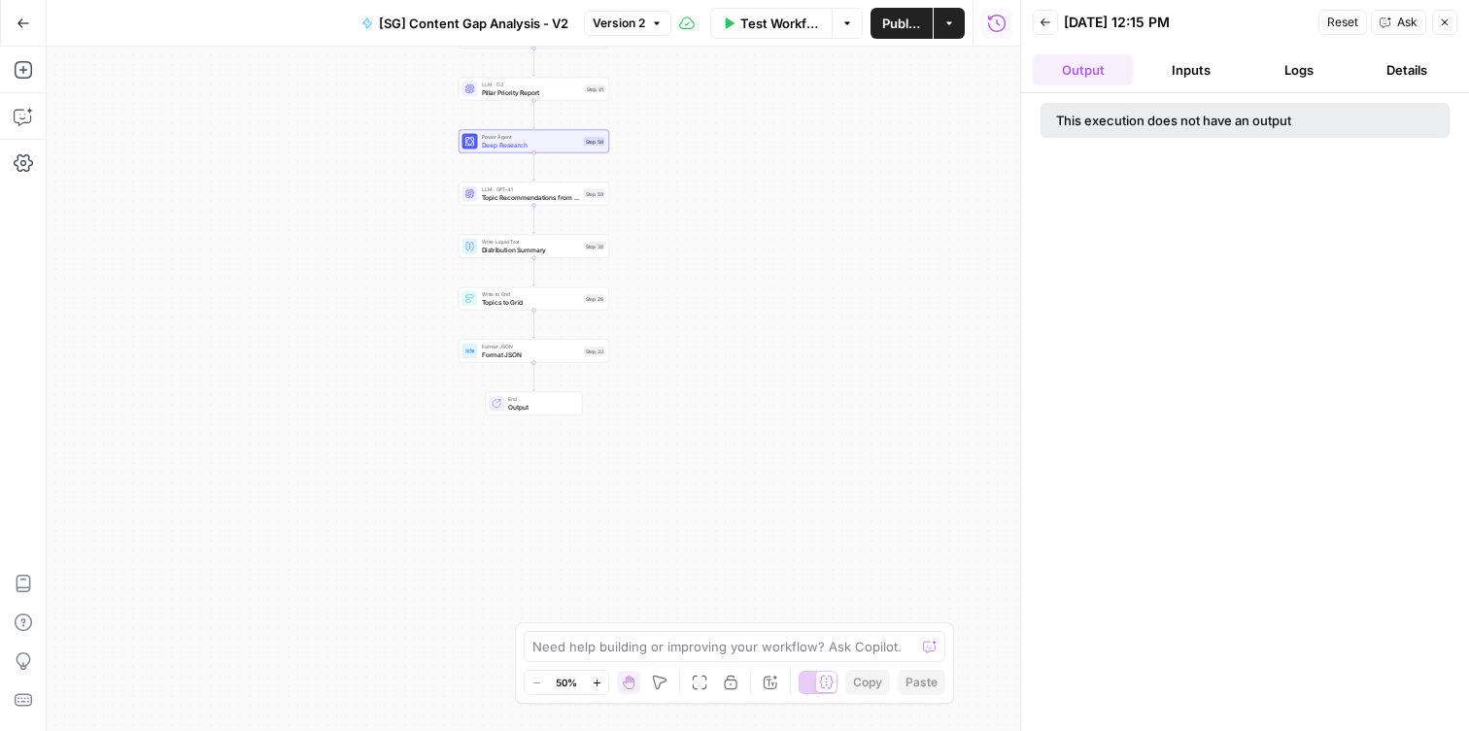
drag, startPoint x: 1171, startPoint y: 78, endPoint x: 1196, endPoint y: 77, distance: 24.3
click at [1171, 78] on button "Inputs" at bounding box center [1190, 69] width 100 height 31
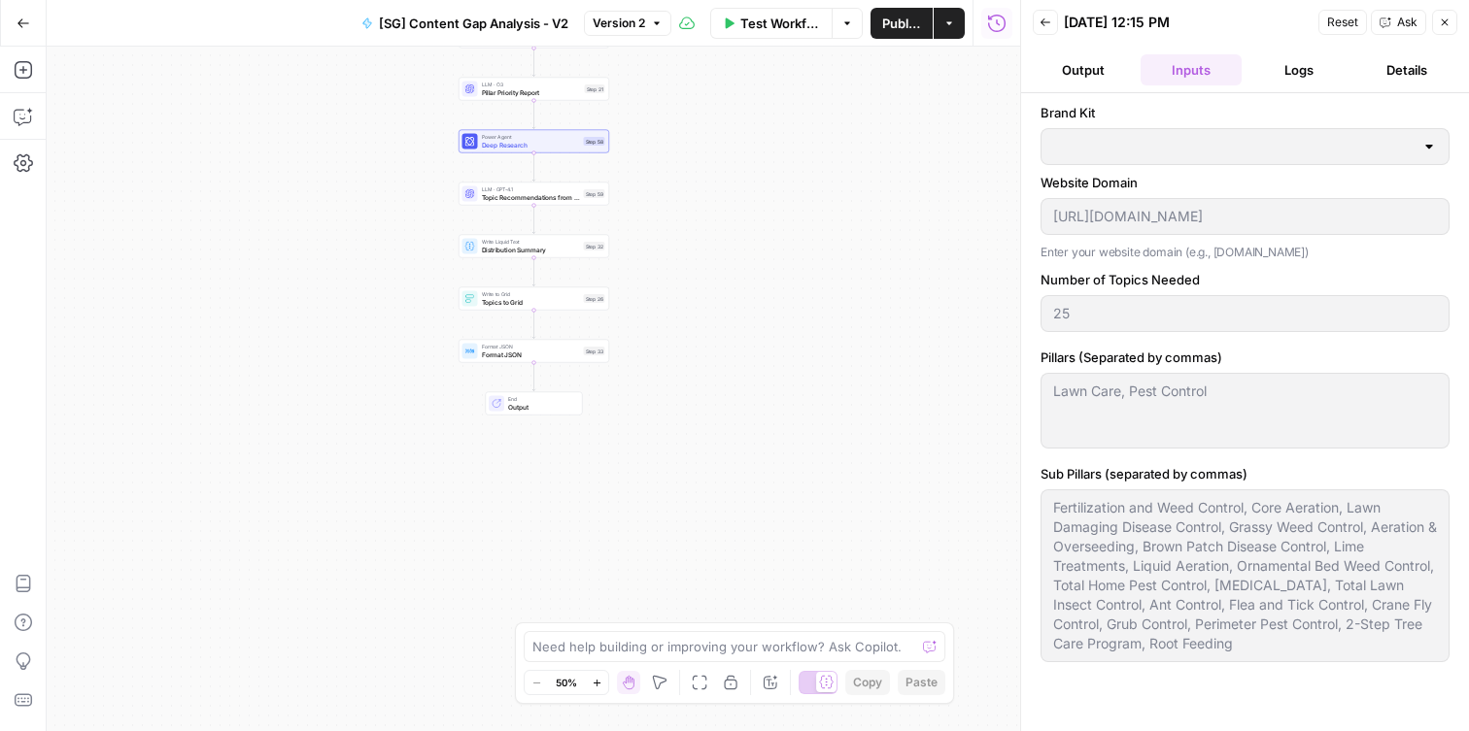
type input "Spring Green"
click at [1275, 82] on button "Logs" at bounding box center [1299, 69] width 100 height 31
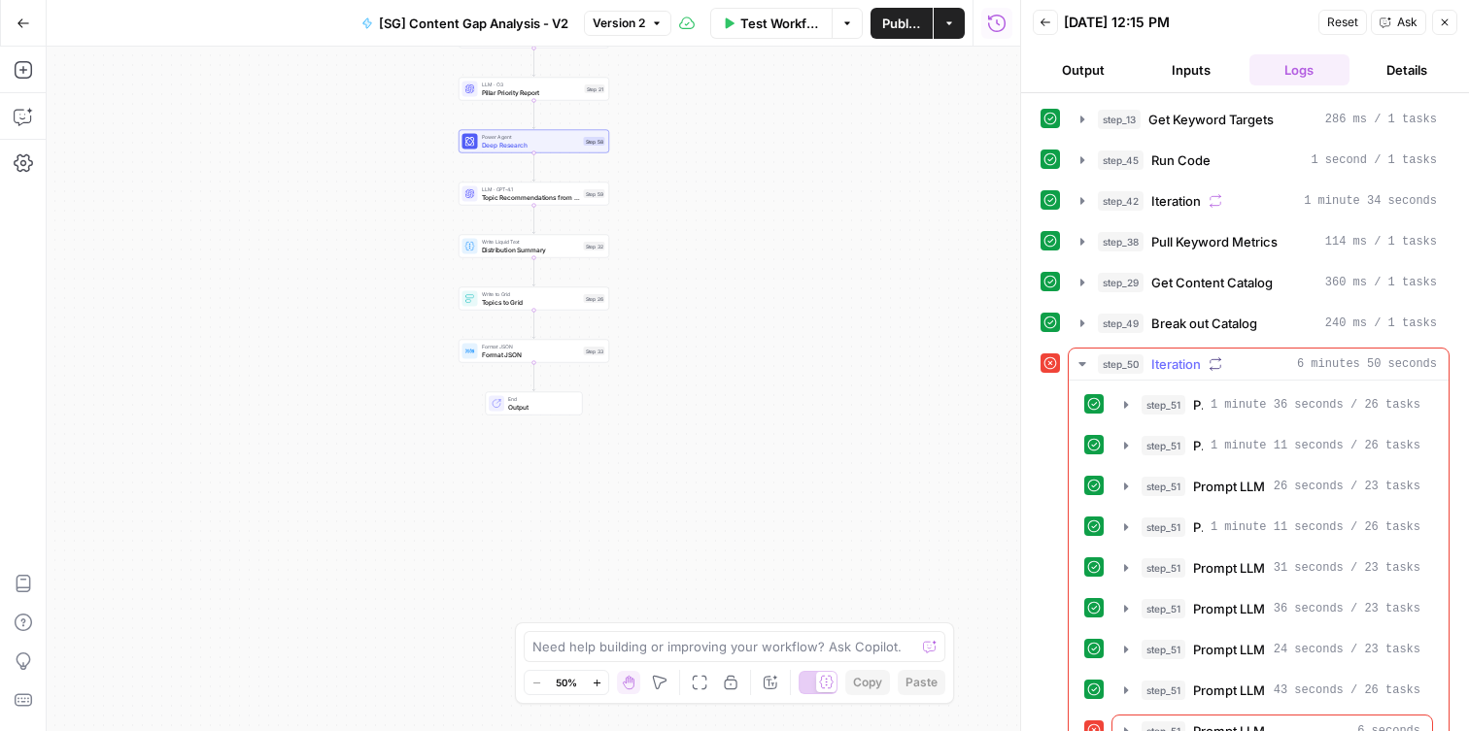
click at [1080, 370] on icon "button" at bounding box center [1082, 365] width 16 height 16
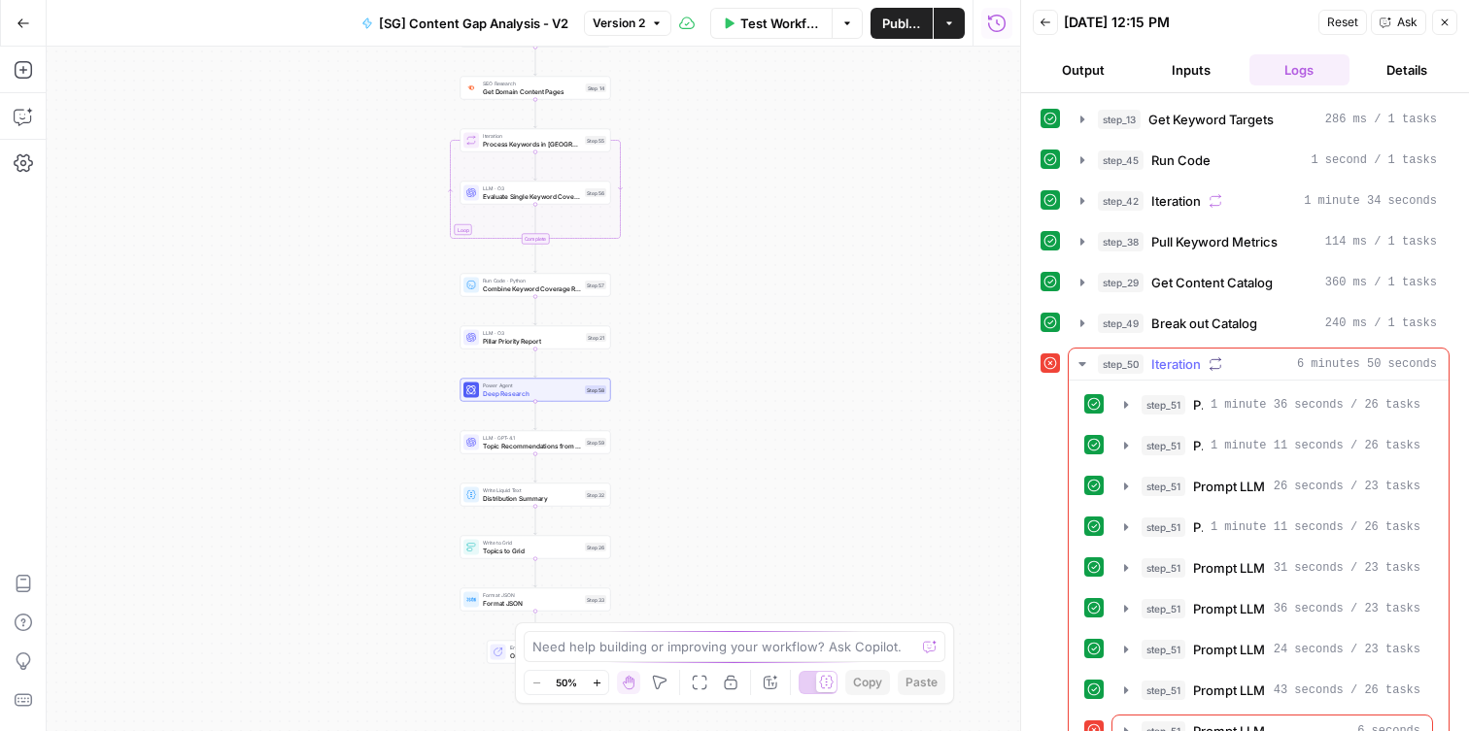
scroll to position [35, 0]
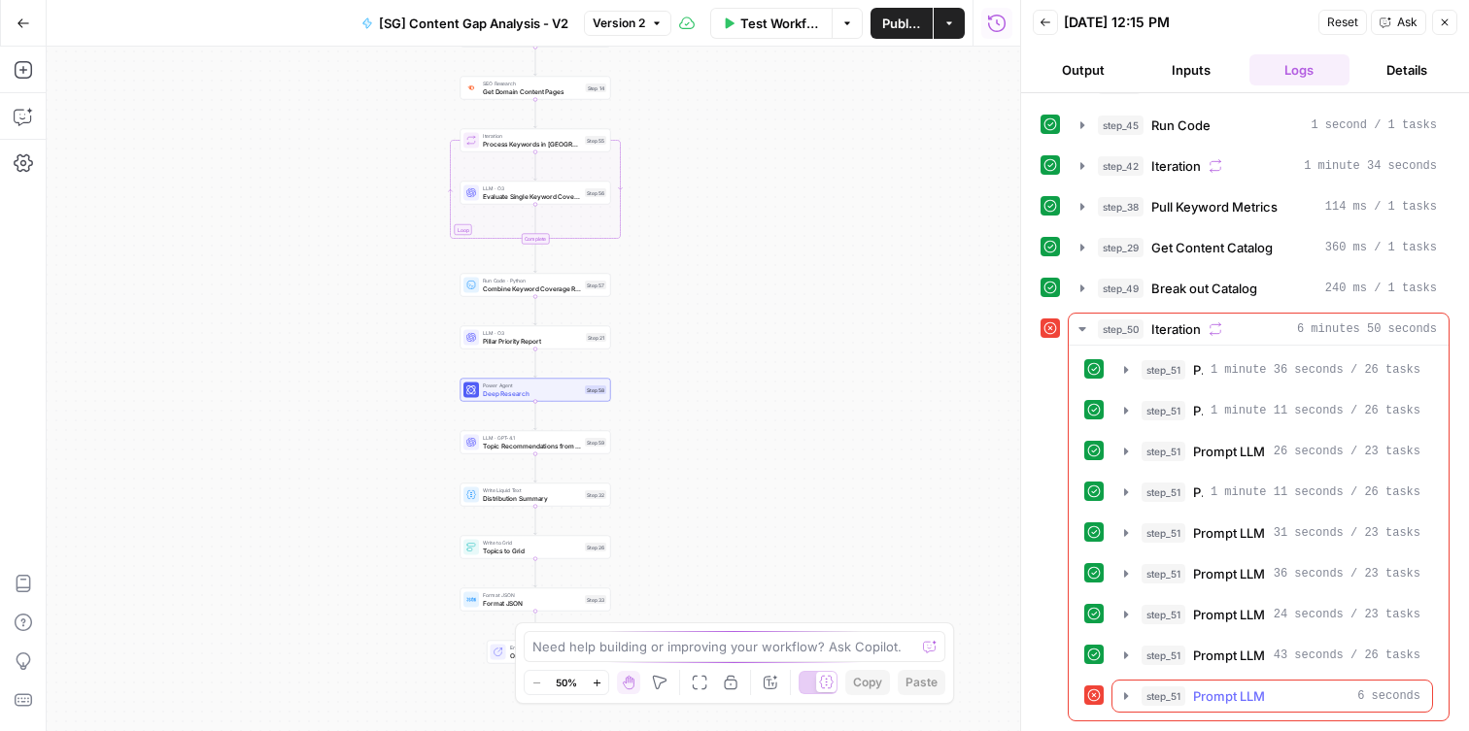
click at [1119, 692] on icon "button" at bounding box center [1126, 697] width 16 height 16
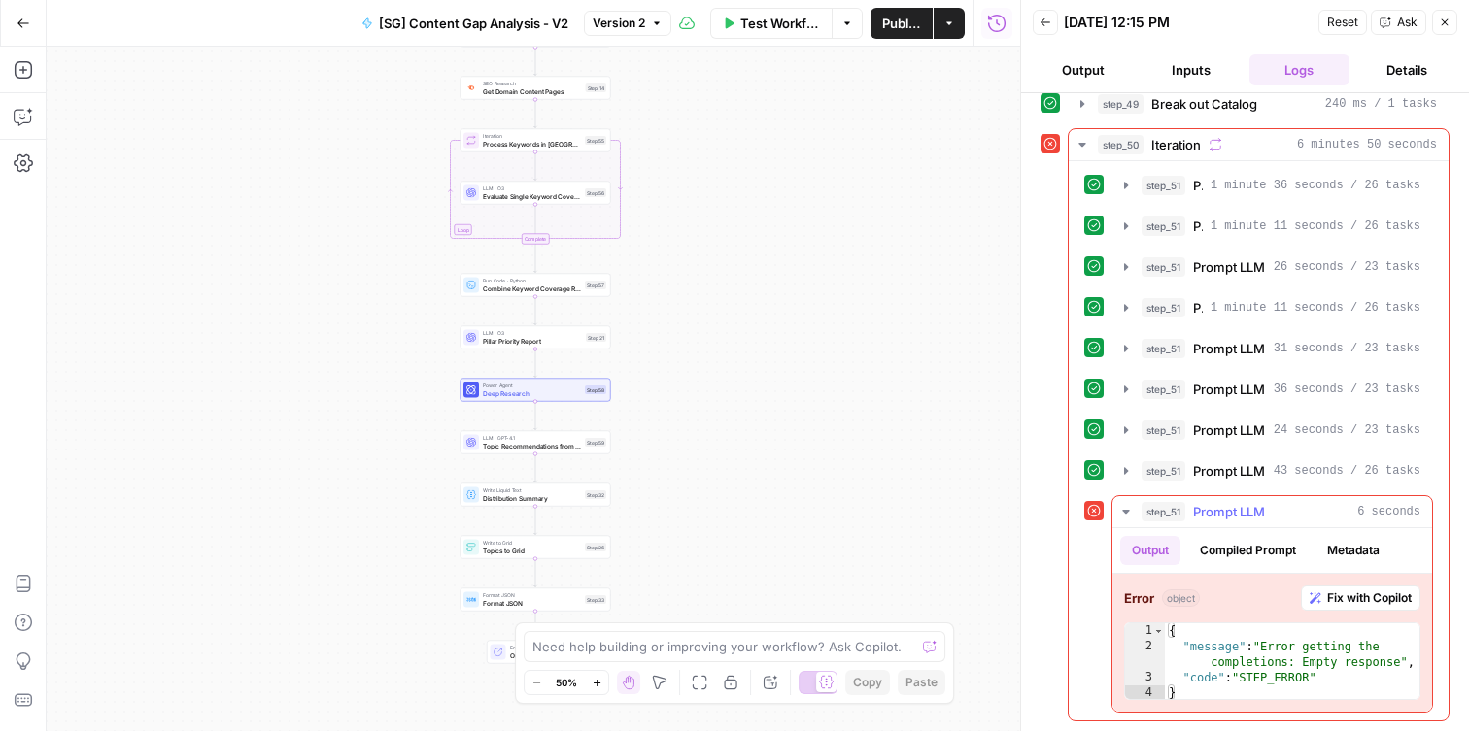
click at [1340, 602] on span "Fix with Copilot" at bounding box center [1369, 598] width 85 height 17
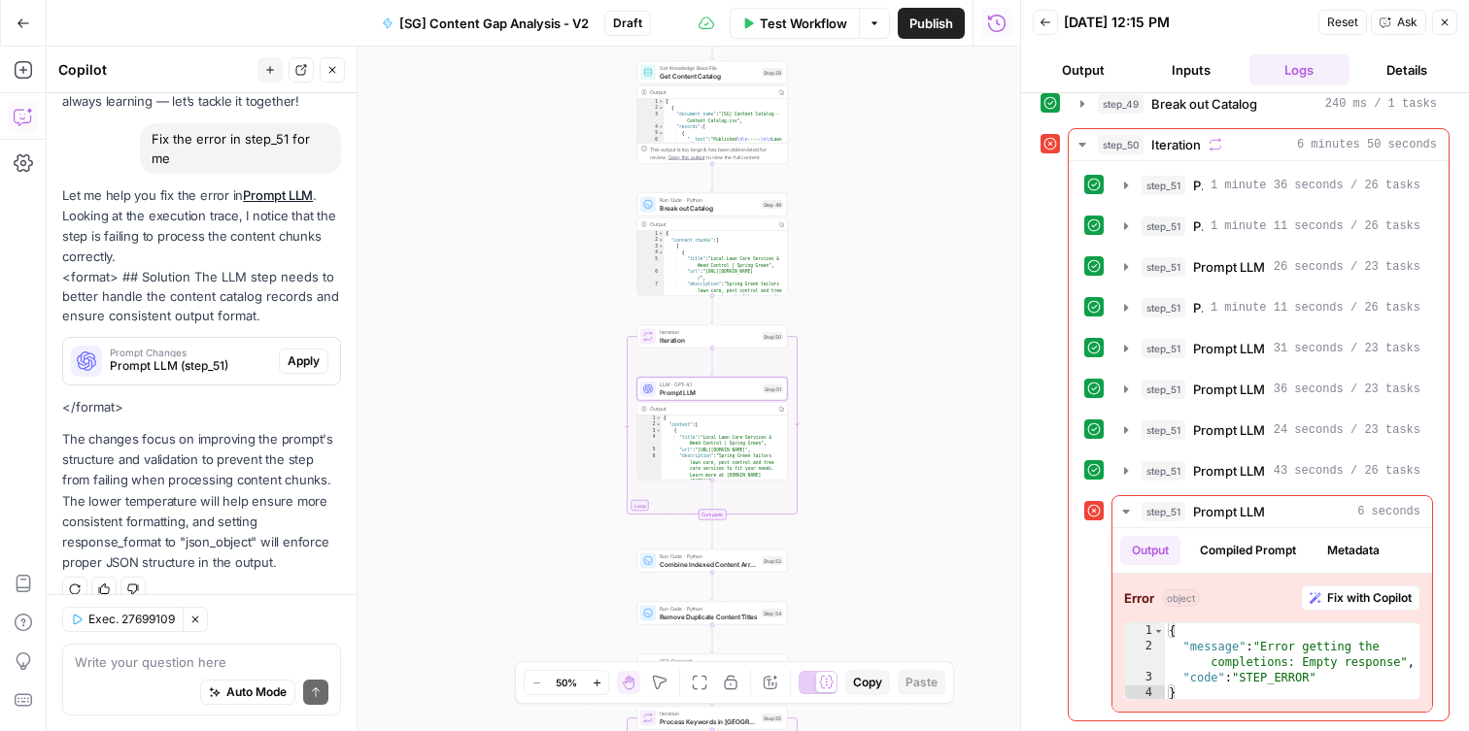
scroll to position [131, 0]
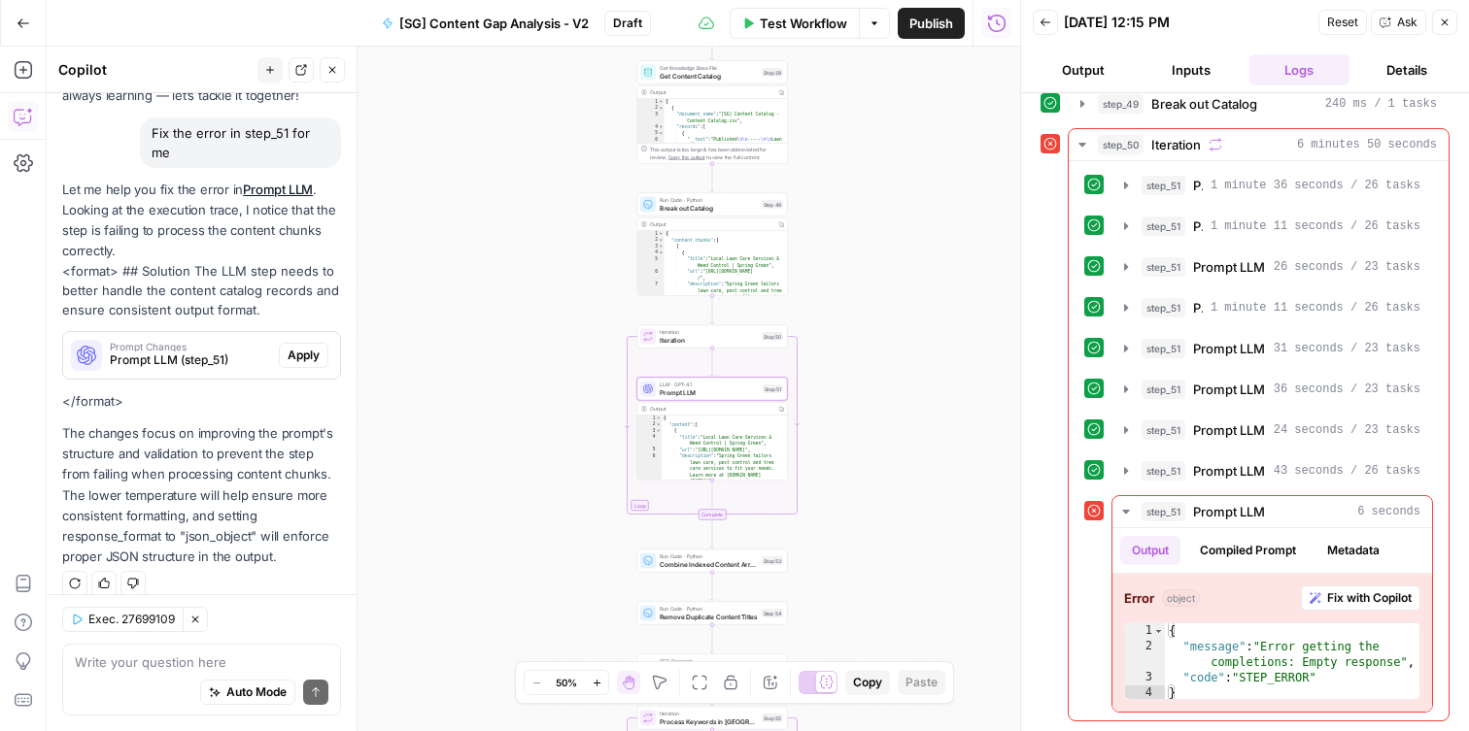
click at [294, 345] on button "Apply" at bounding box center [304, 355] width 50 height 25
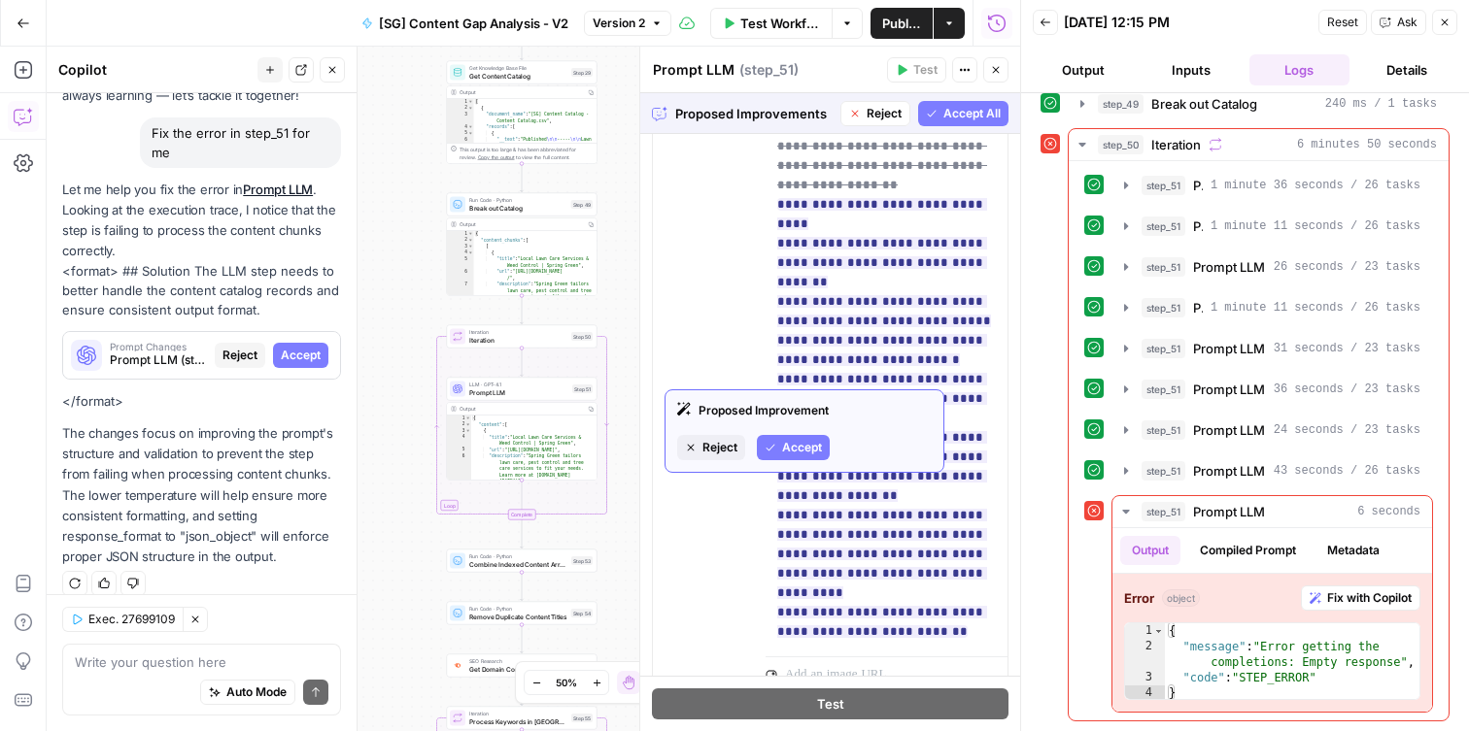
scroll to position [1515, 0]
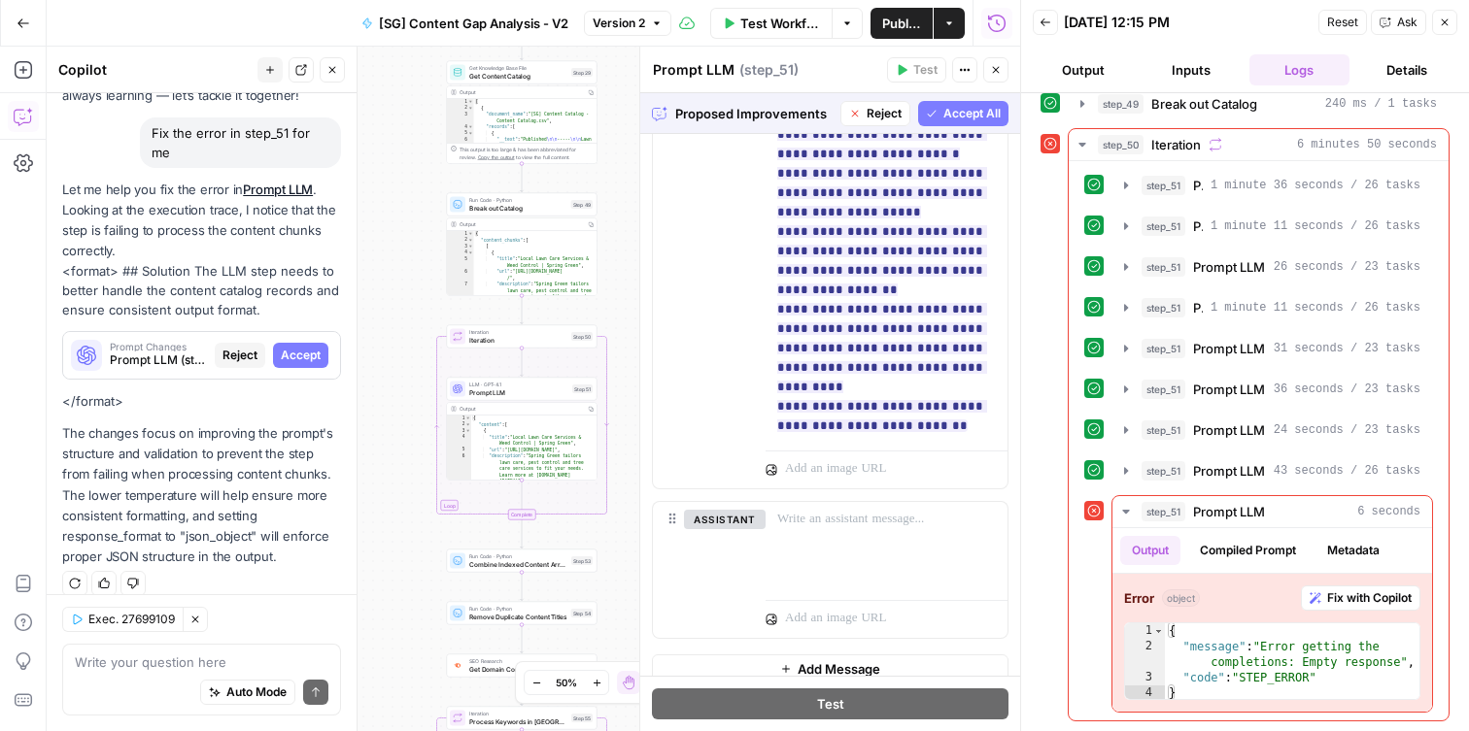
click at [967, 104] on button "Accept All" at bounding box center [963, 113] width 90 height 25
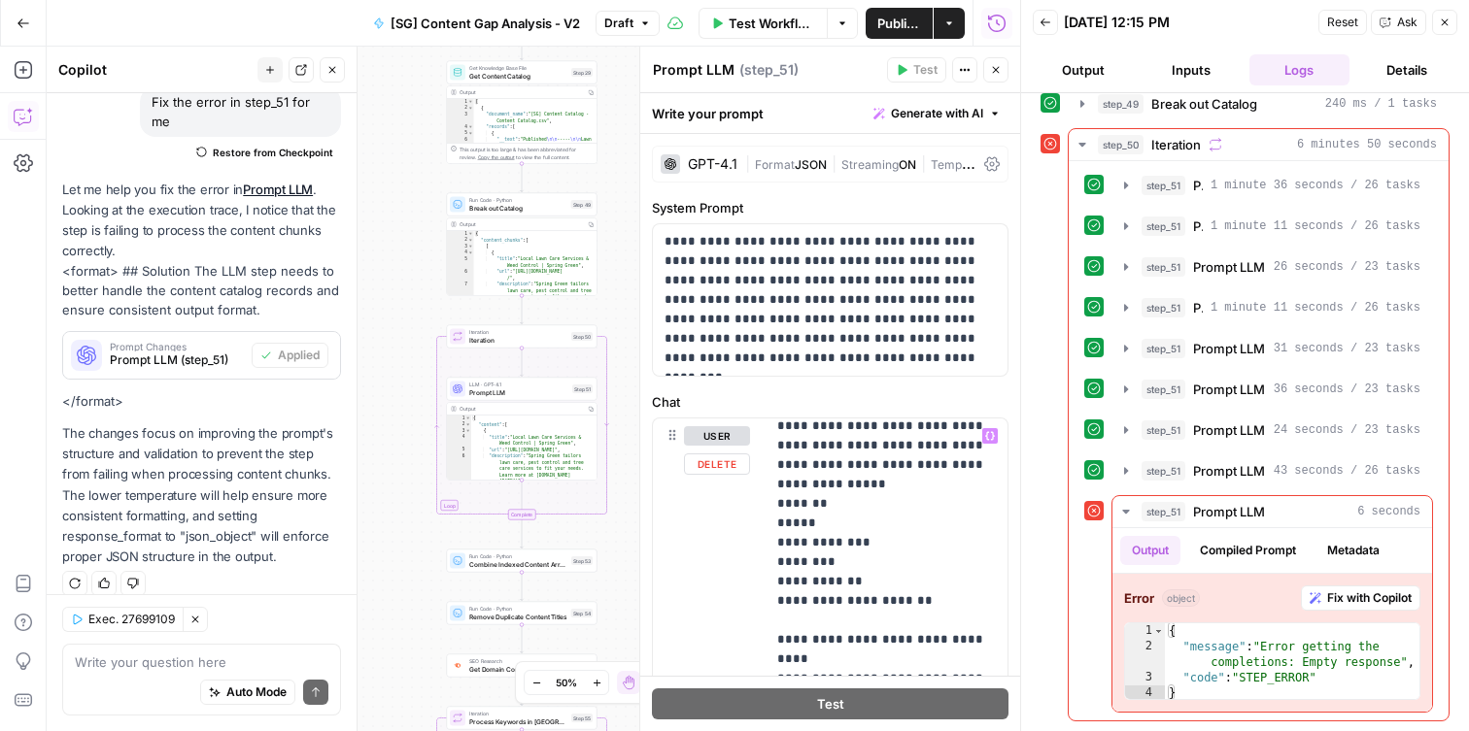
scroll to position [0, 0]
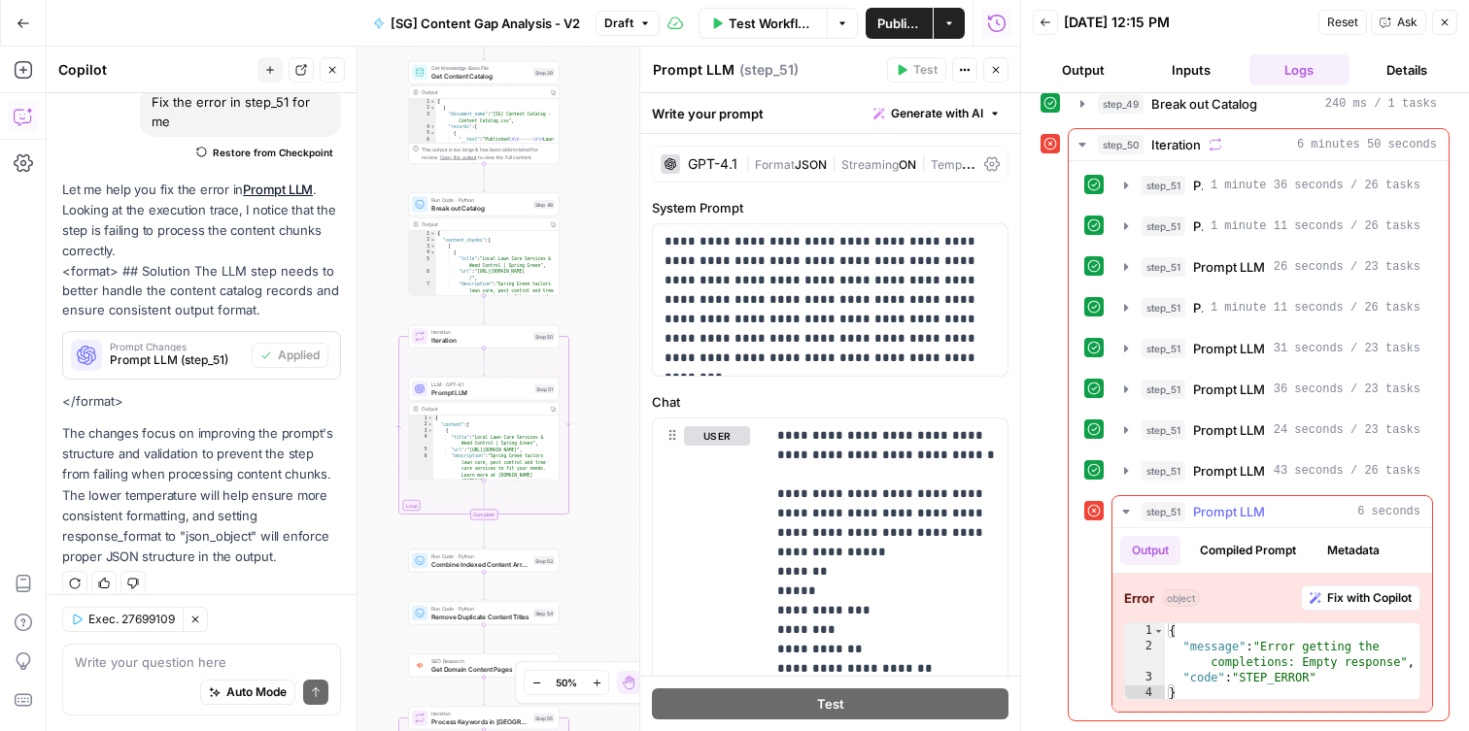
click at [1132, 507] on icon "button" at bounding box center [1126, 512] width 16 height 16
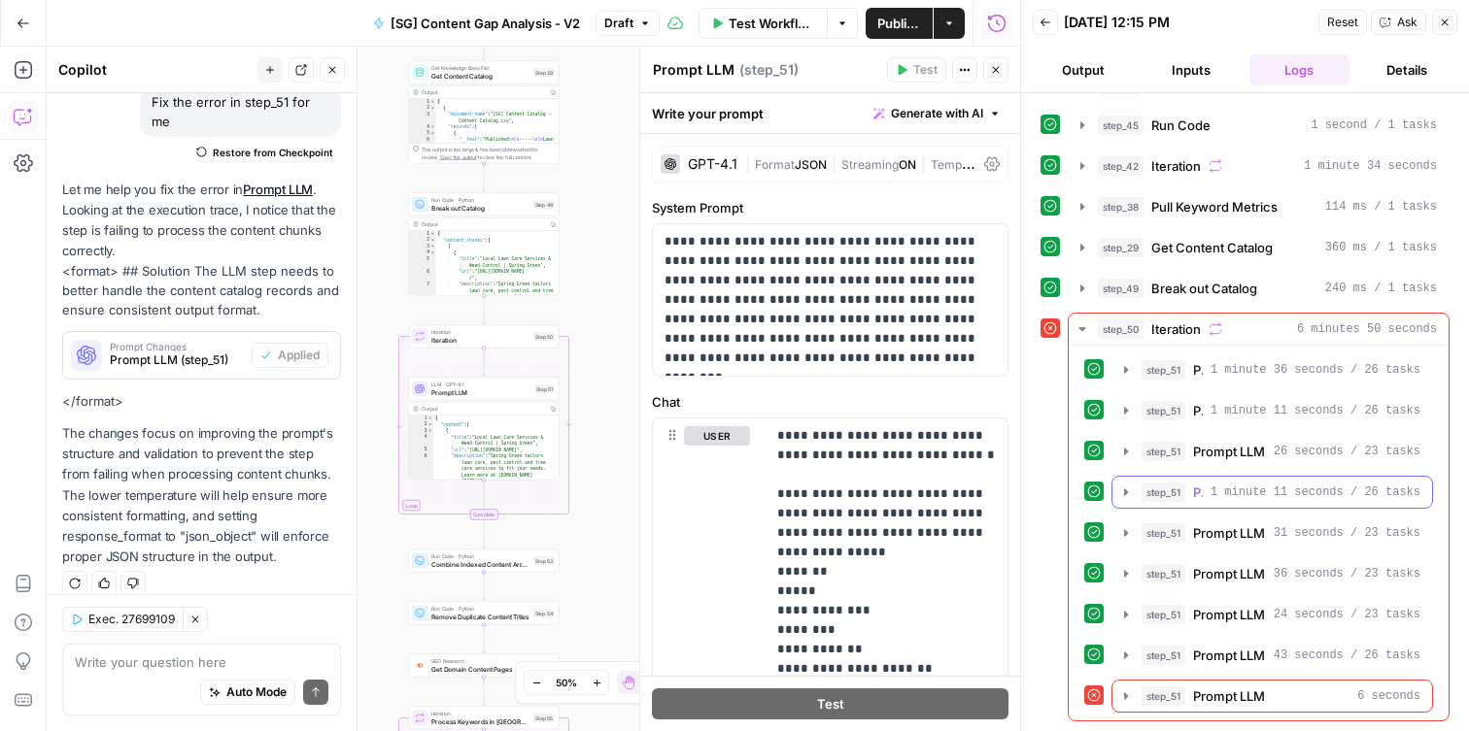
scroll to position [35, 0]
click at [1215, 318] on button "step_50 Iteration 6 minutes 50 seconds" at bounding box center [1259, 329] width 380 height 31
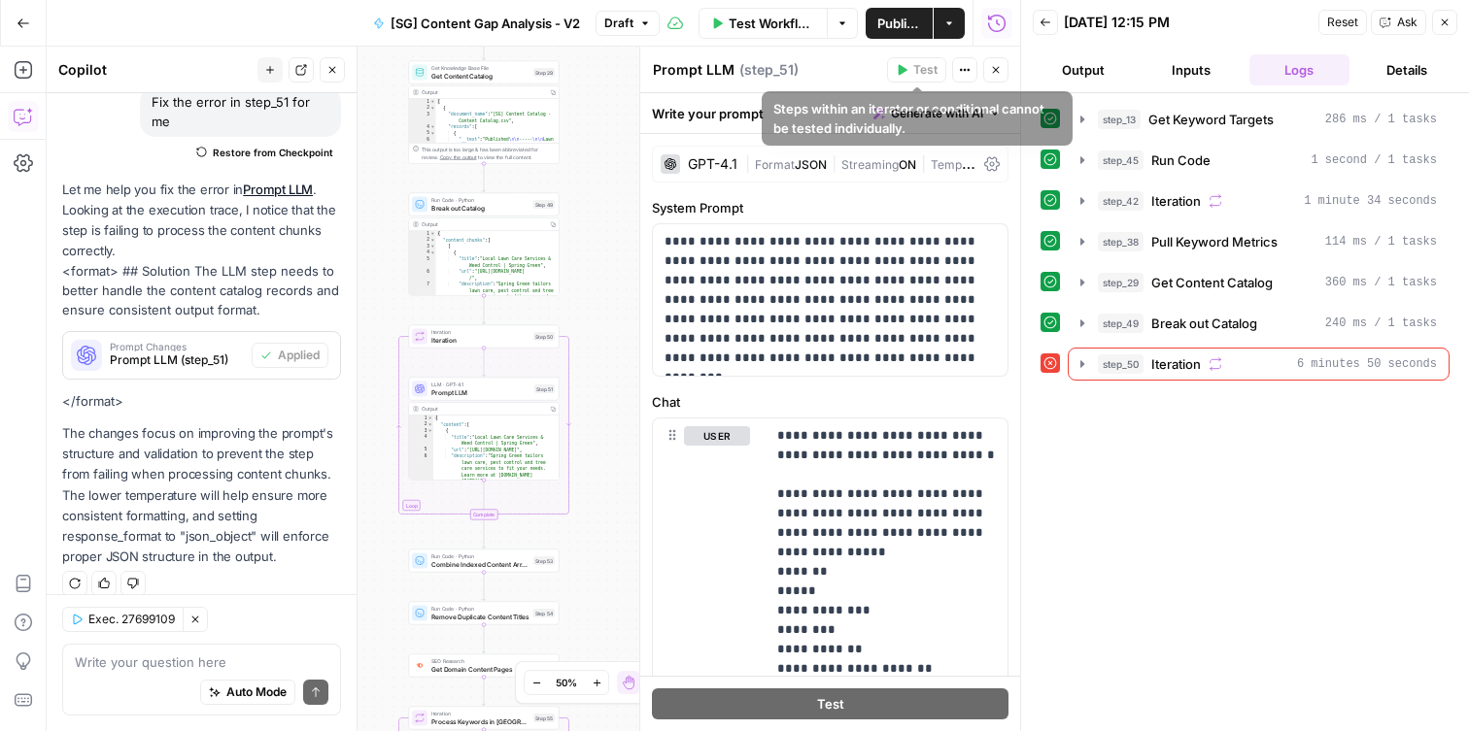
click at [765, 19] on span "Test Workflow" at bounding box center [772, 23] width 87 height 19
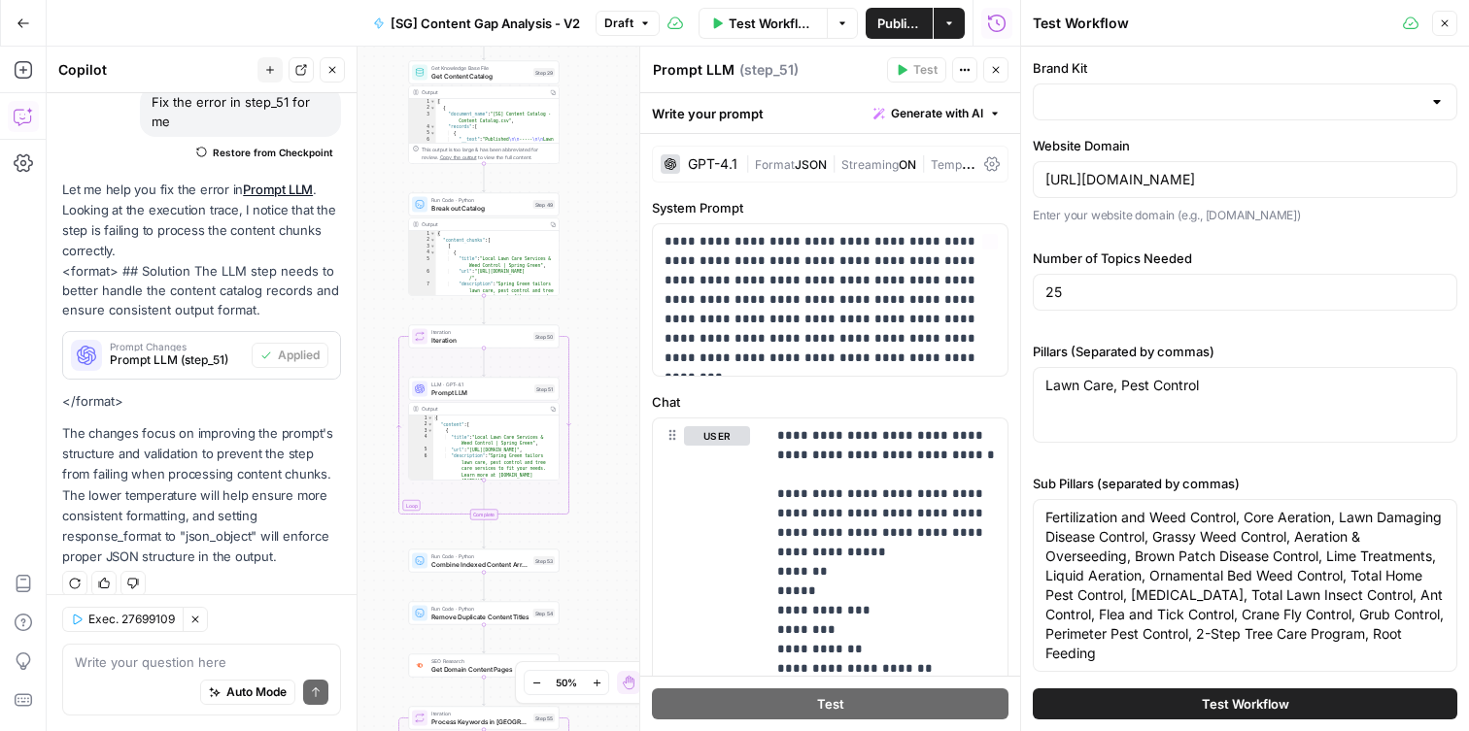
type input "Spring Green"
click at [1456, 22] on button "Close" at bounding box center [1444, 23] width 25 height 25
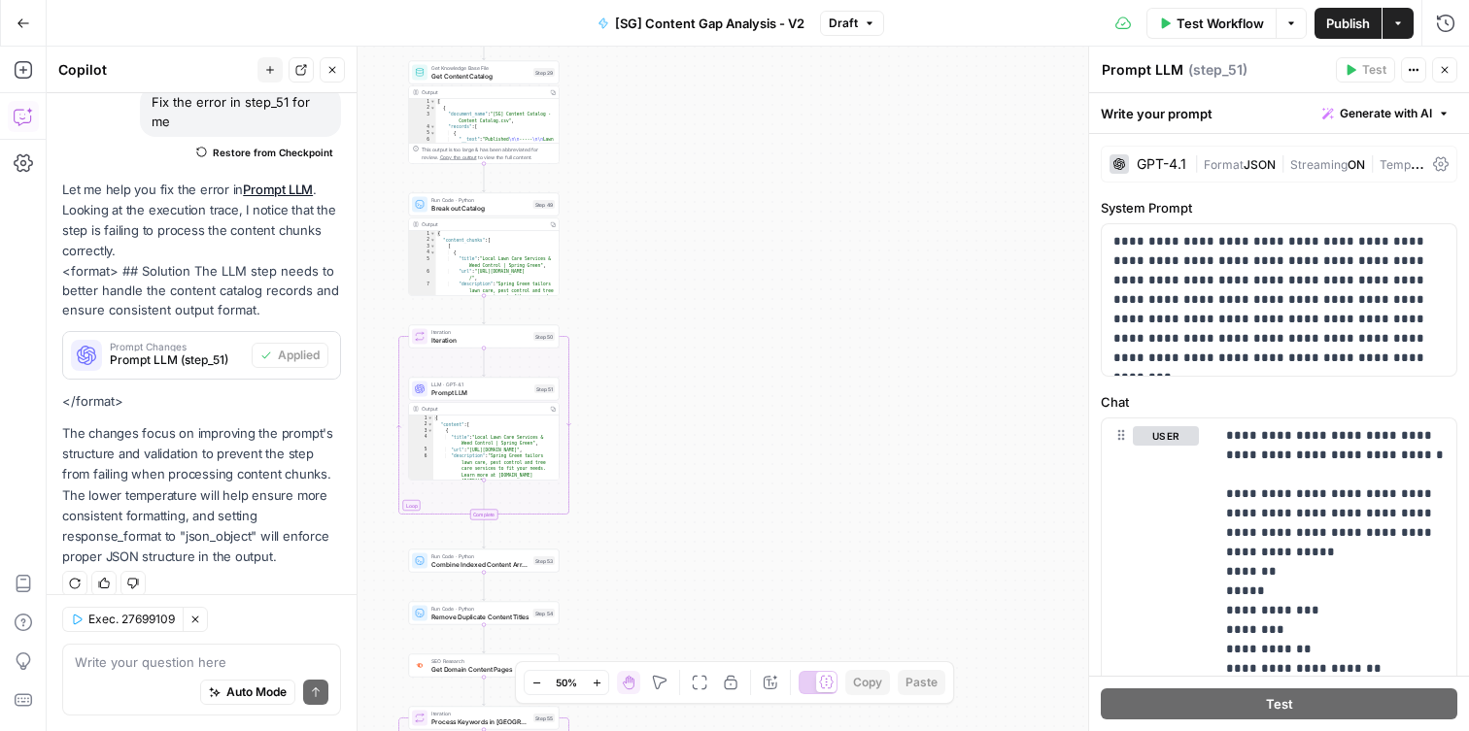
click at [1337, 21] on span "Publish" at bounding box center [1348, 23] width 44 height 19
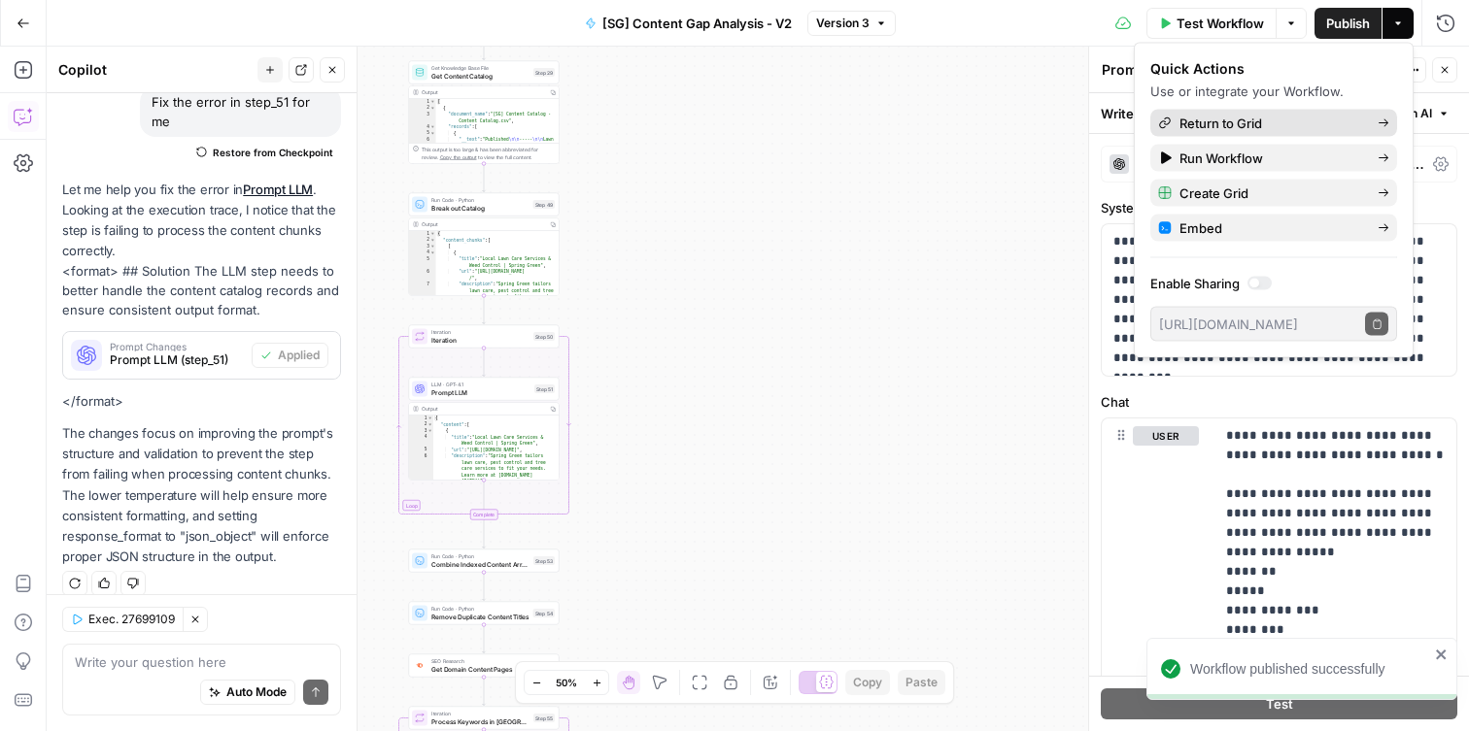
click at [1244, 129] on span "Return to Grid" at bounding box center [1270, 123] width 183 height 19
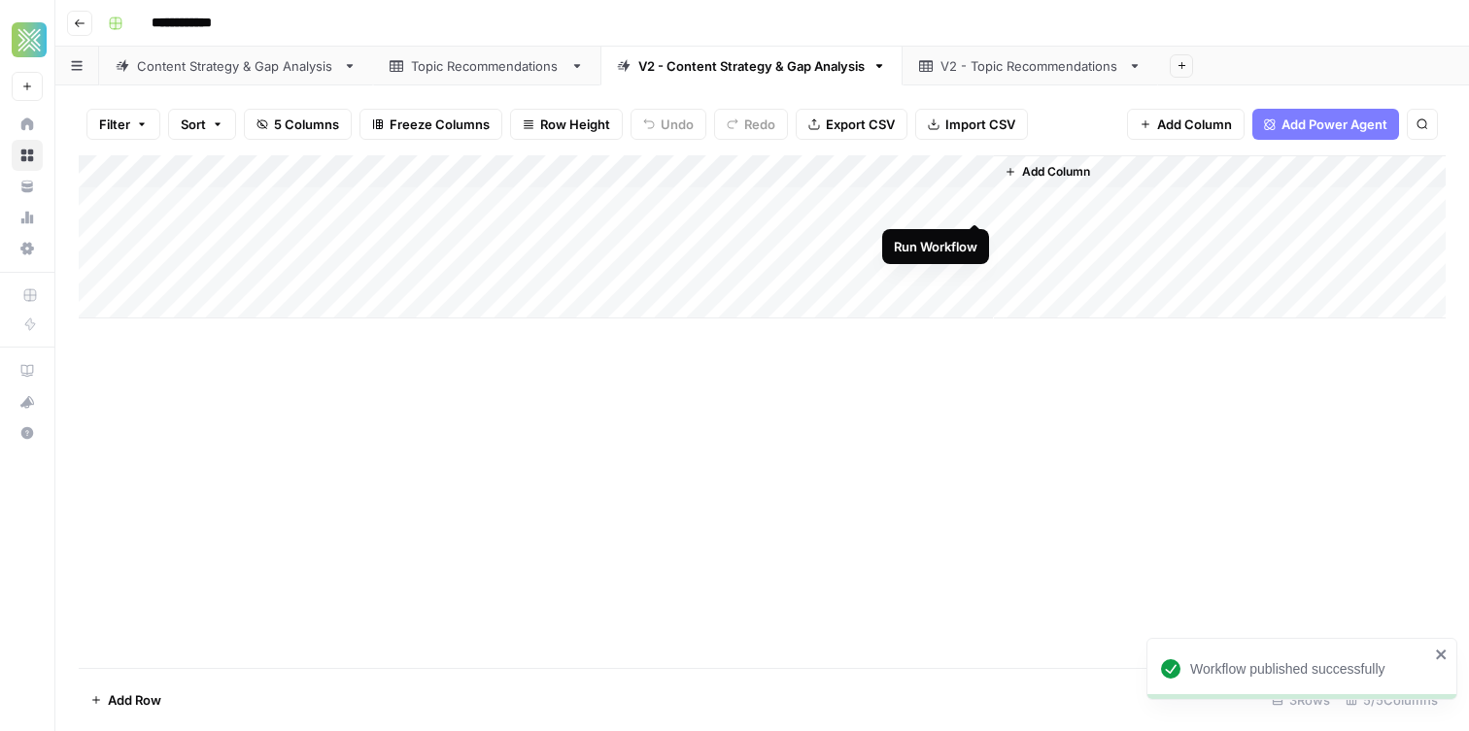
click at [971, 206] on div "Add Column" at bounding box center [762, 236] width 1367 height 163
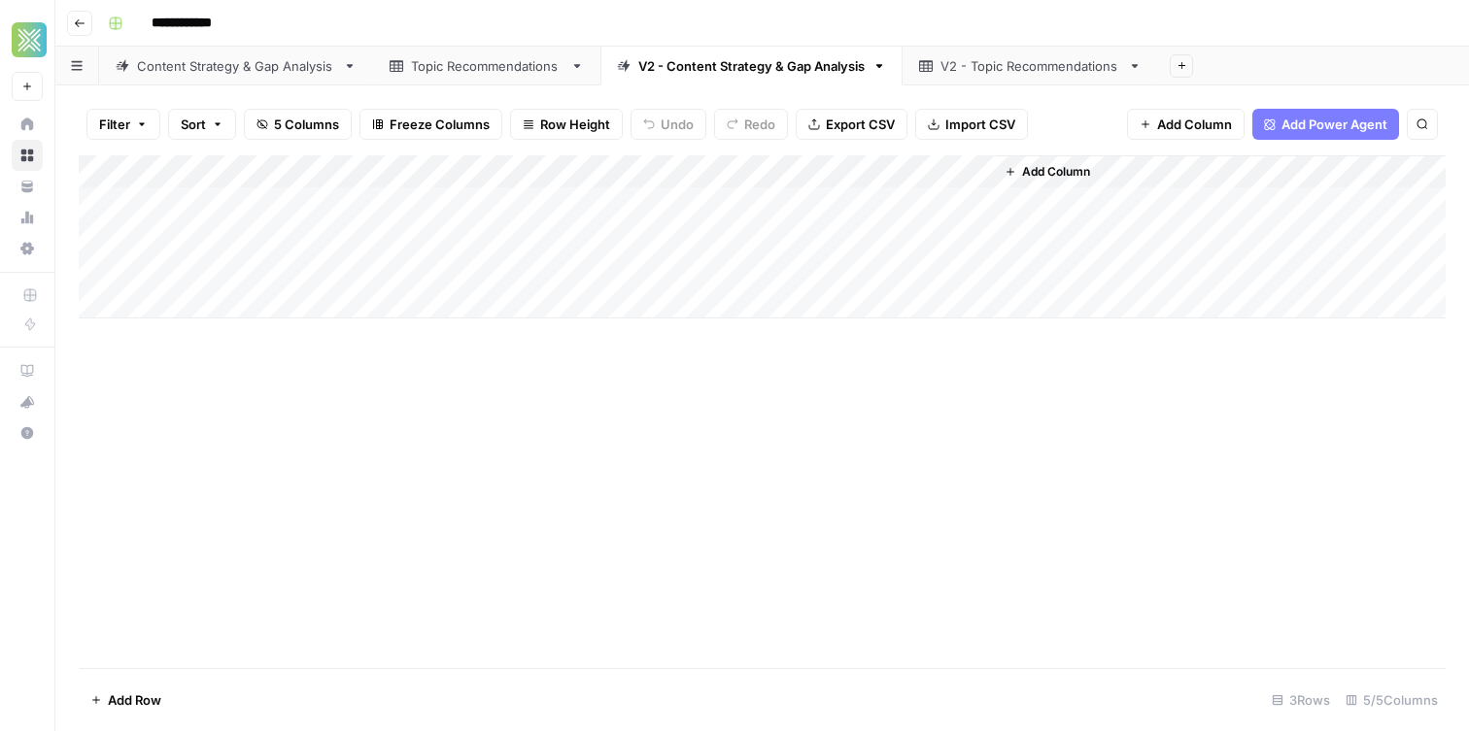
click at [892, 17] on div "**********" at bounding box center [774, 23] width 1349 height 31
click at [947, 70] on div "V2 - Topic Recommendations" at bounding box center [1030, 65] width 180 height 19
click at [698, 70] on div "V2 - Content Strategy & Gap Analysis" at bounding box center [751, 65] width 226 height 19
click at [898, 29] on div "**********" at bounding box center [774, 23] width 1349 height 31
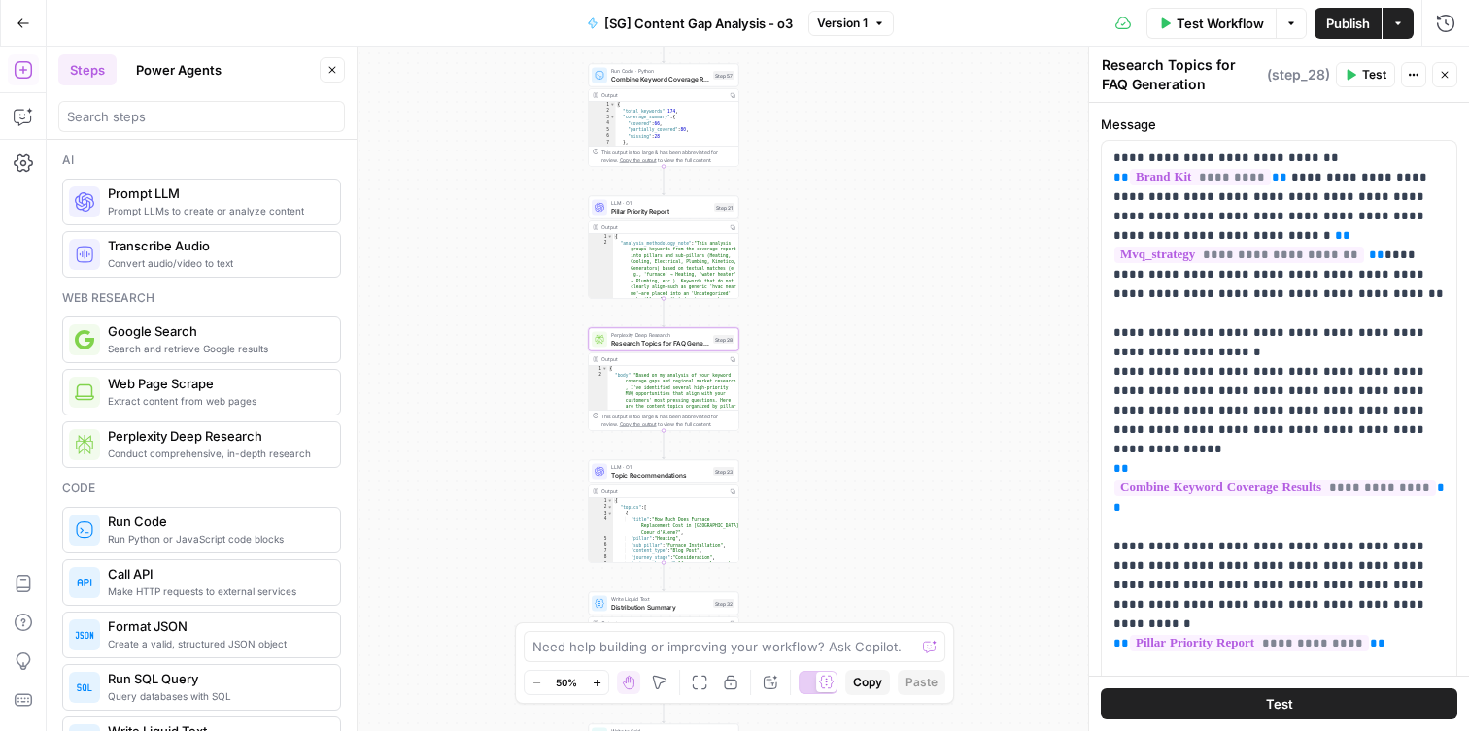
scroll to position [7, 0]
